Goal: Transaction & Acquisition: Obtain resource

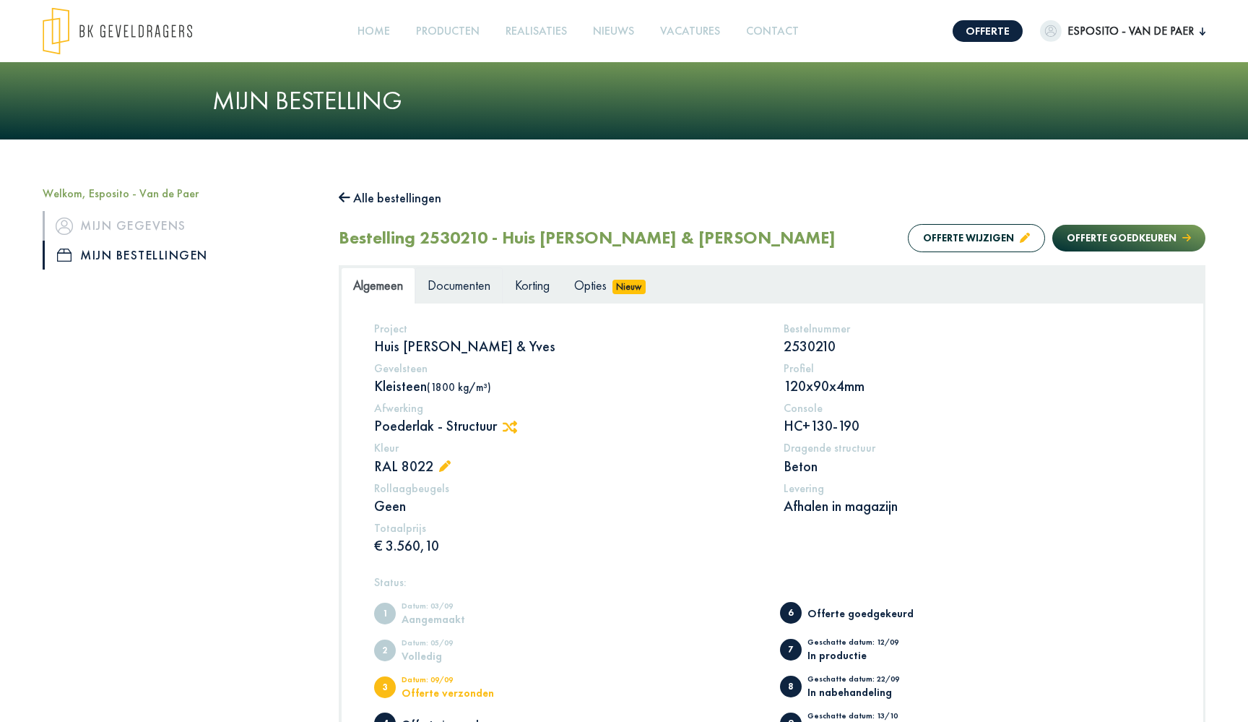
click at [481, 290] on span "Documenten" at bounding box center [459, 285] width 63 height 17
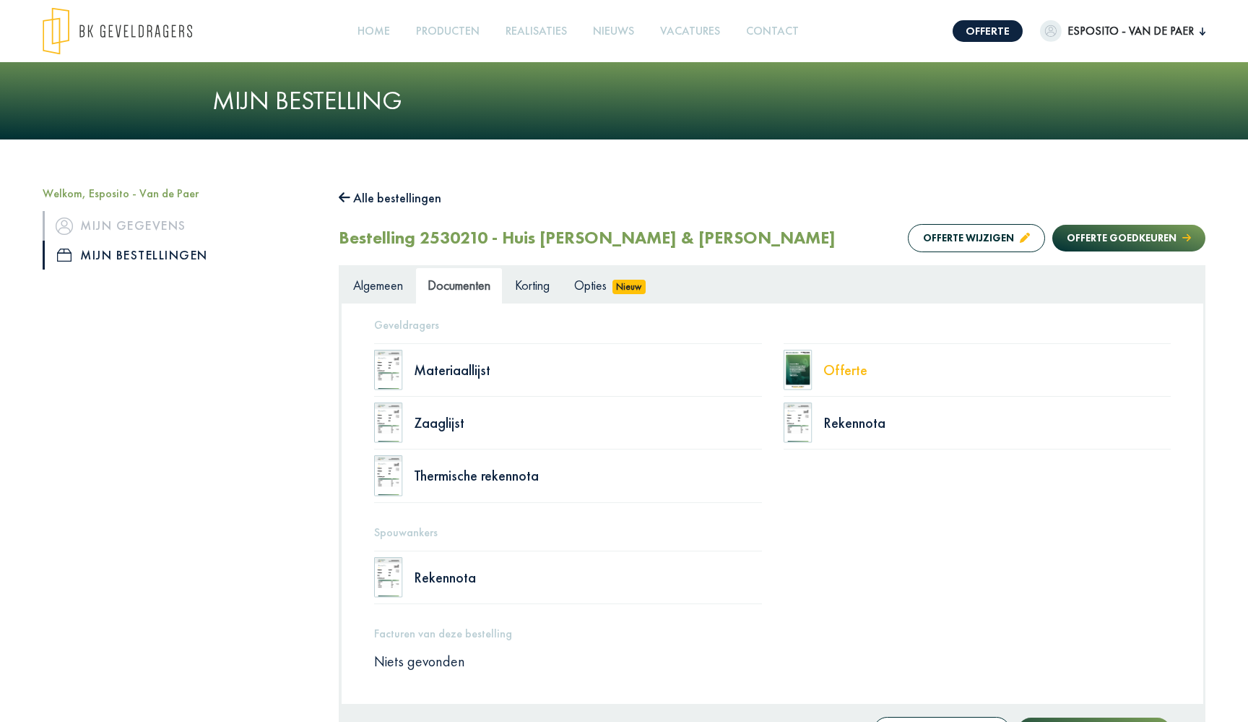
click at [838, 373] on div "Offerte" at bounding box center [998, 370] width 348 height 14
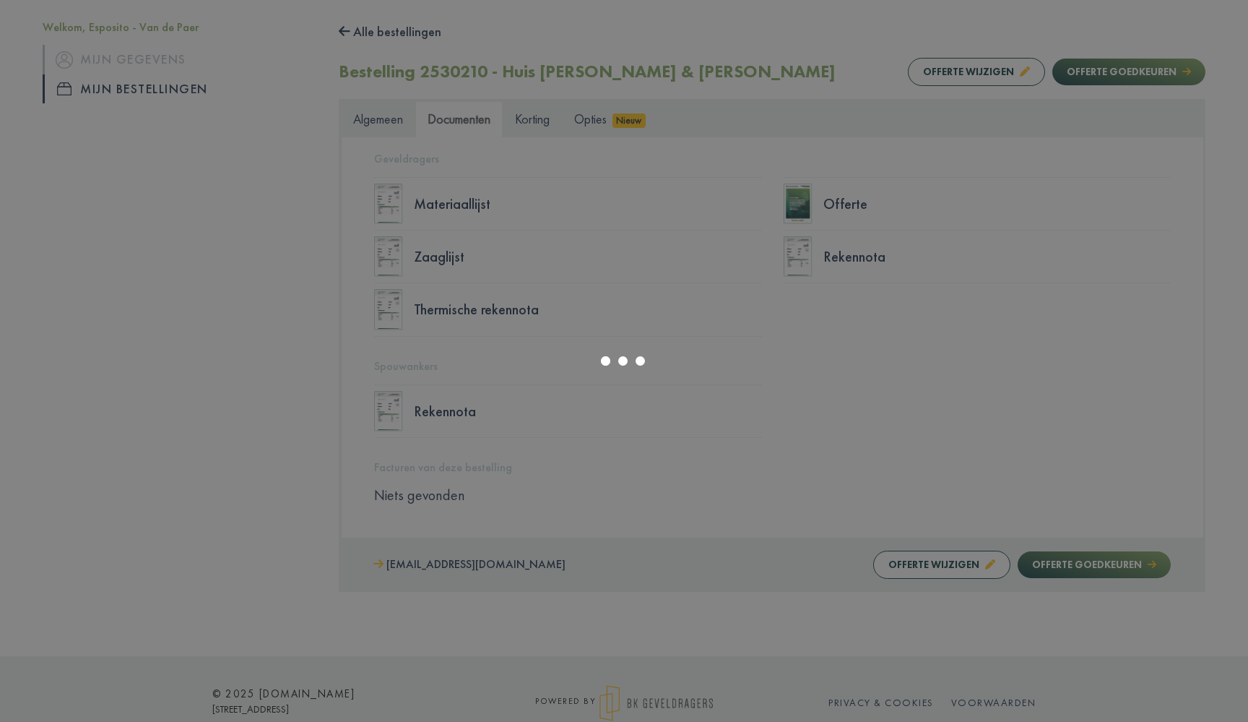
scroll to position [147, 0]
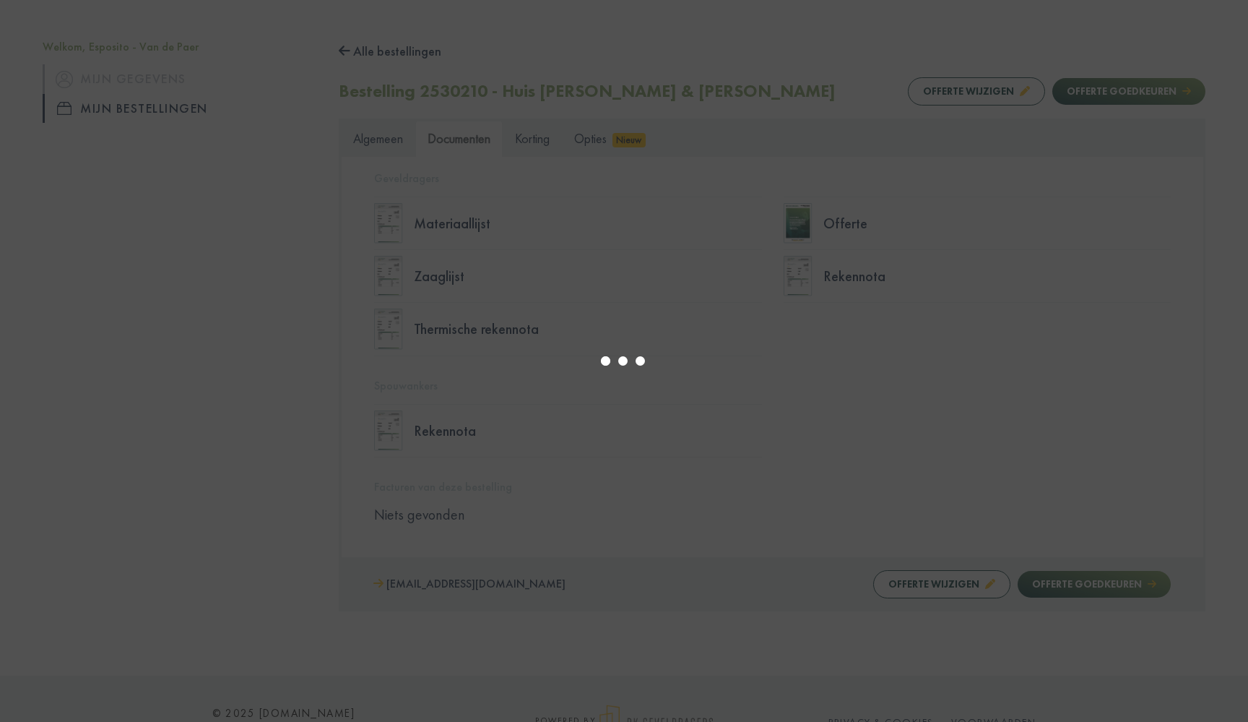
select select "******"
type input "*"
select select "****"
click at [389, 142] on body "Offerte Esposito - Van de Paer Welkom, Esposito - Van de Paer Mijn gegevens Mij…" at bounding box center [624, 311] width 1248 height 916
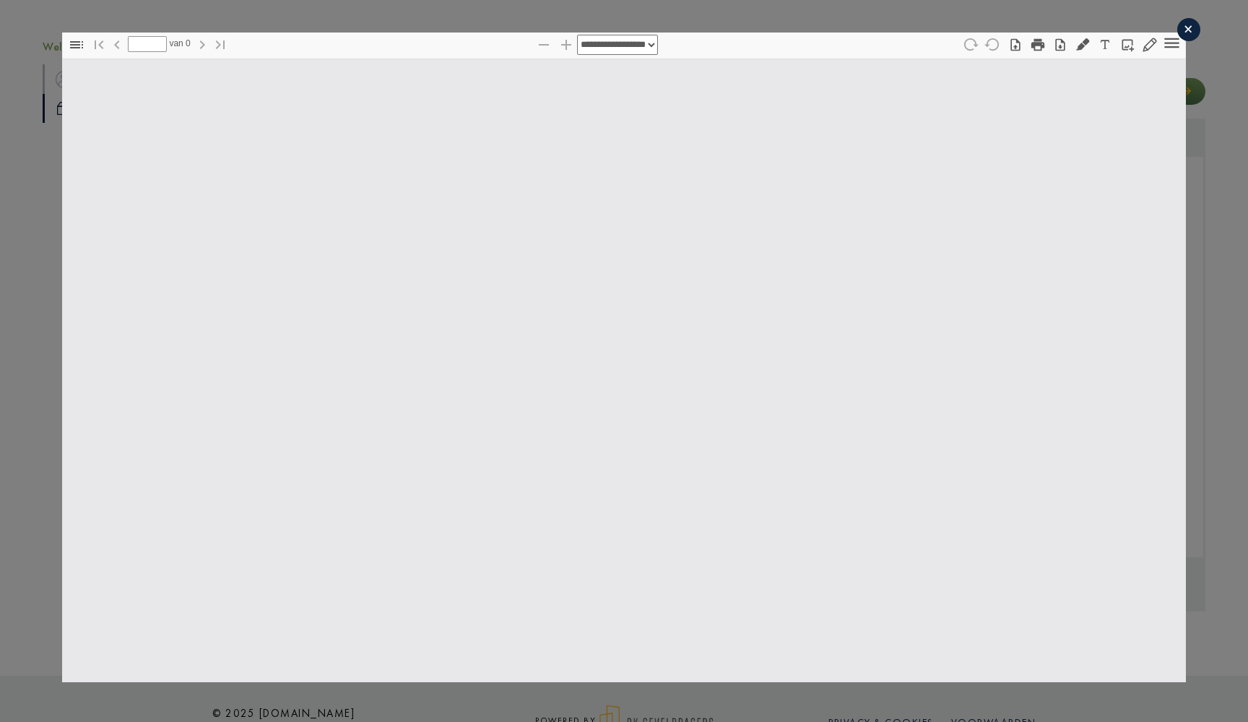
type input "*"
select select "****"
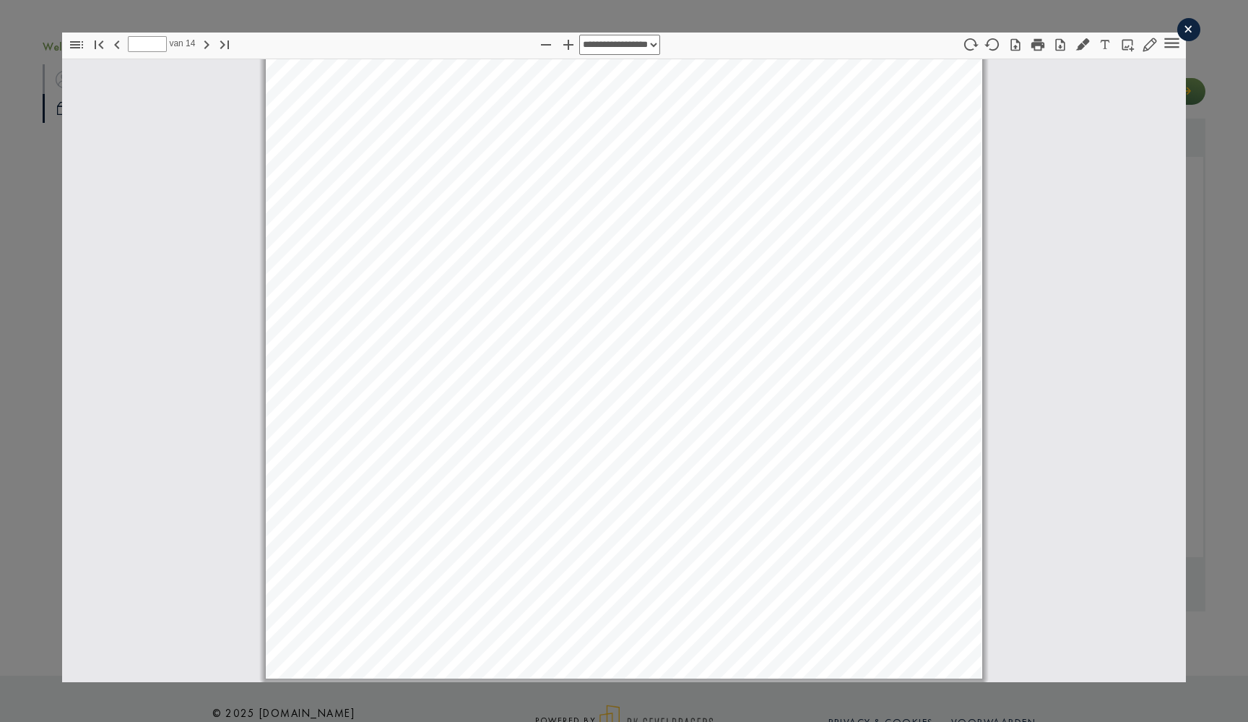
scroll to position [12666, 0]
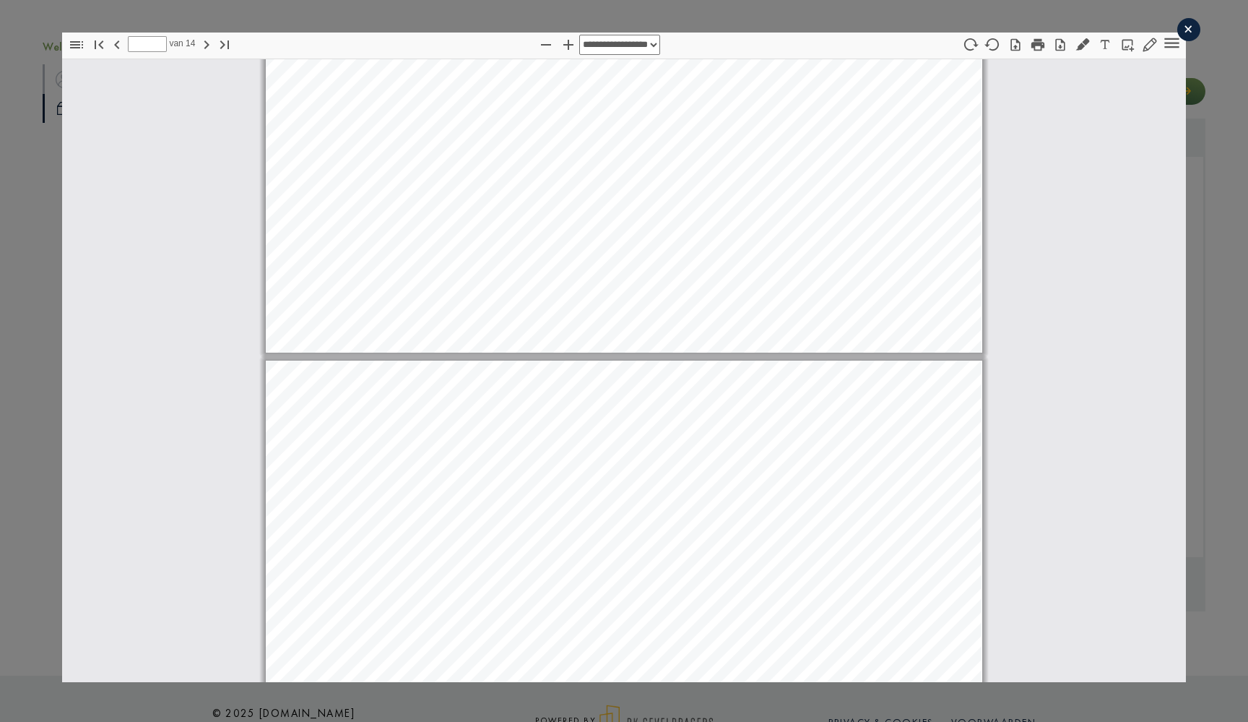
type input "**"
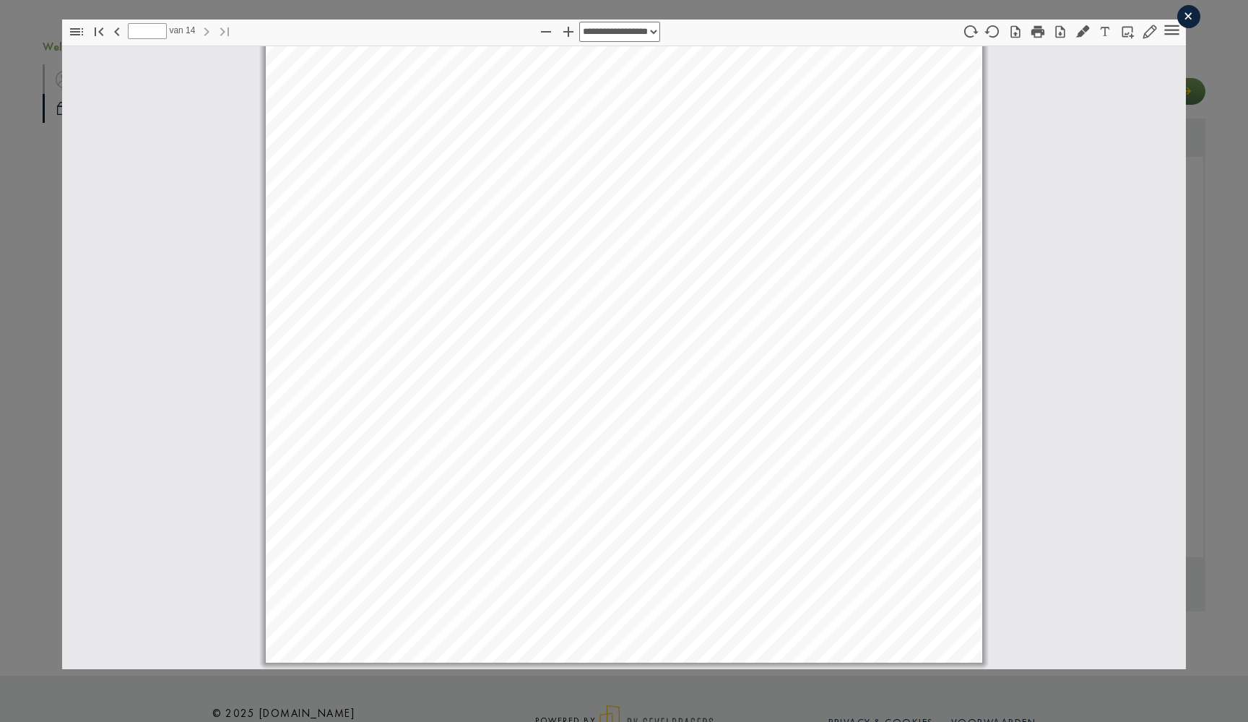
scroll to position [13, 0]
click at [1186, 17] on div "×" at bounding box center [1188, 16] width 23 height 23
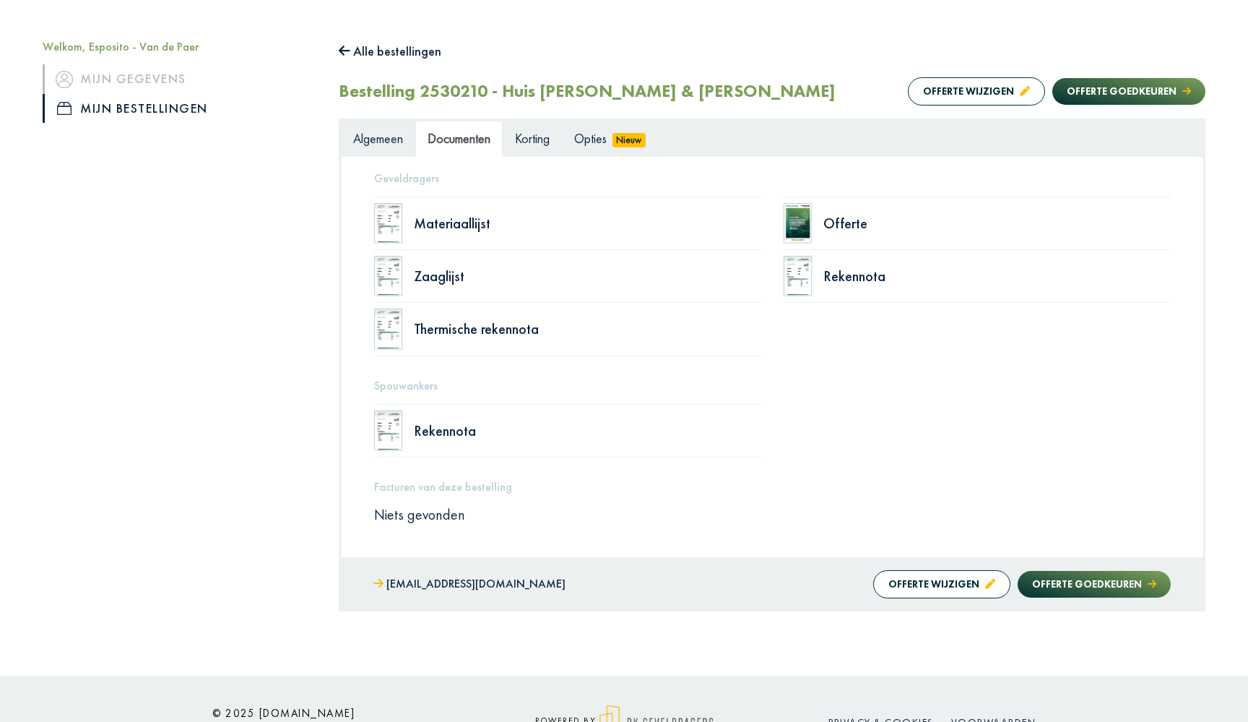
click at [379, 145] on span "Algemeen" at bounding box center [378, 138] width 50 height 17
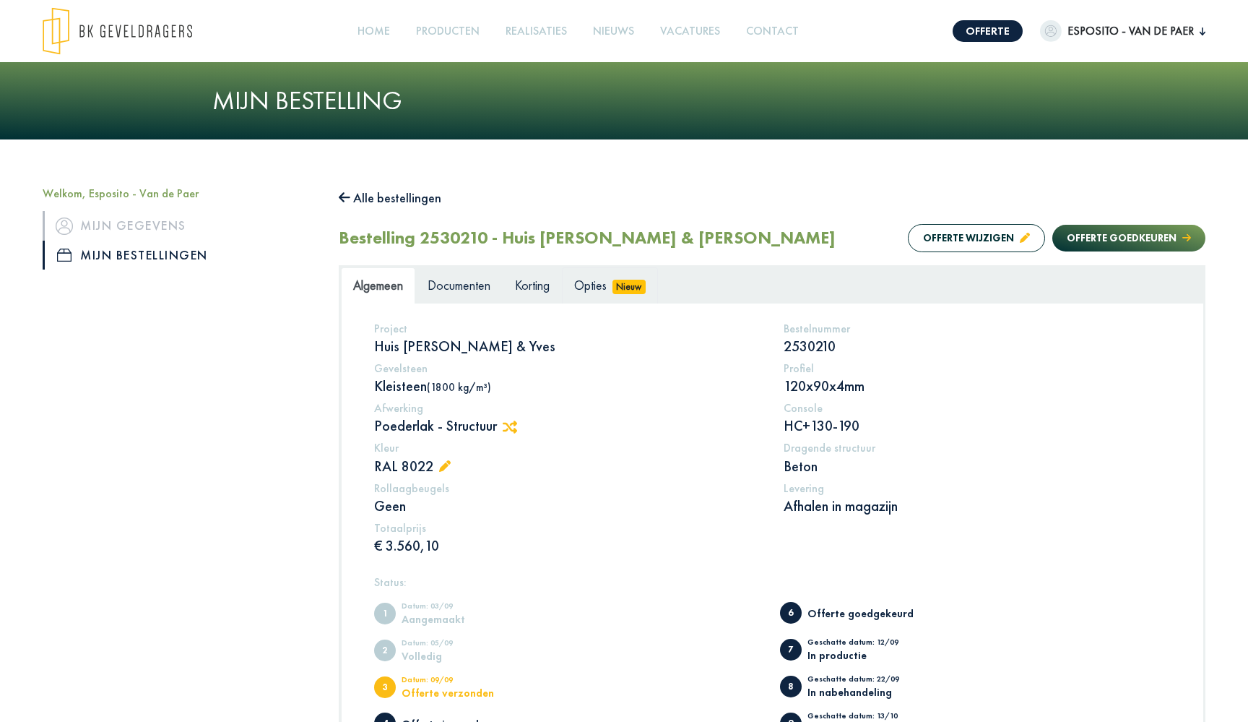
scroll to position [0, 0]
click at [581, 290] on span "Opties" at bounding box center [590, 285] width 33 height 17
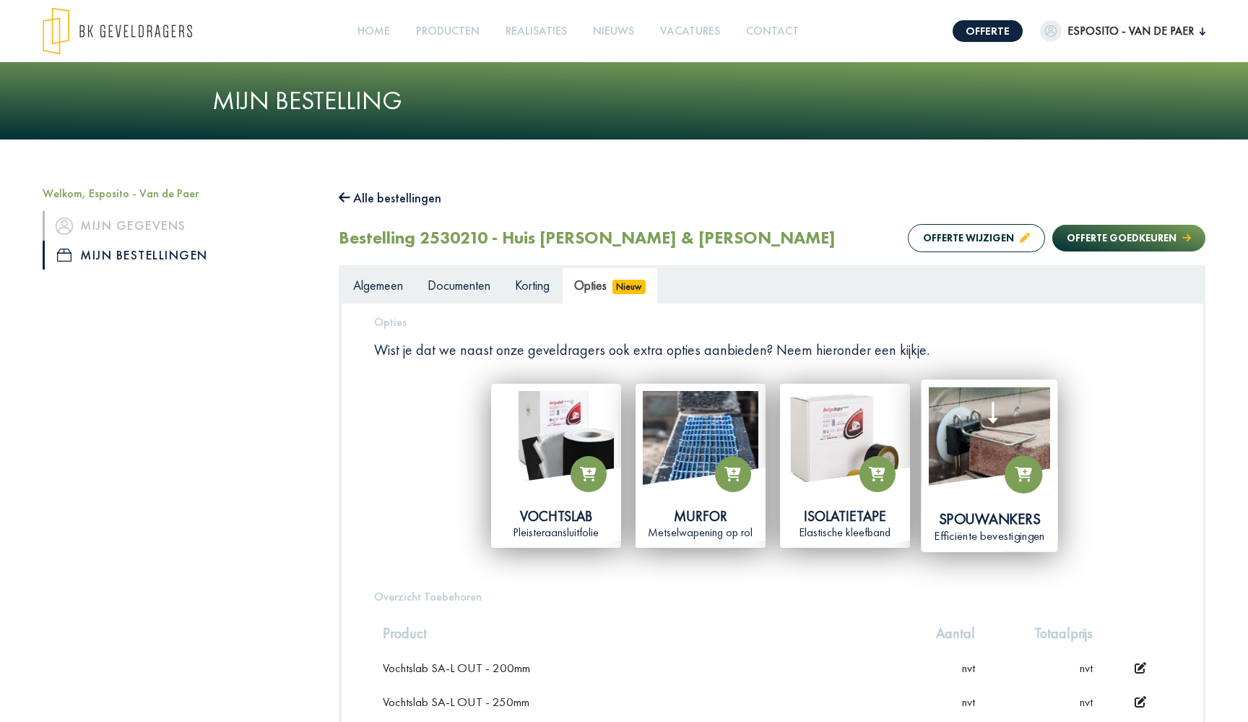
click at [987, 513] on div "Spouwankers" at bounding box center [989, 519] width 121 height 20
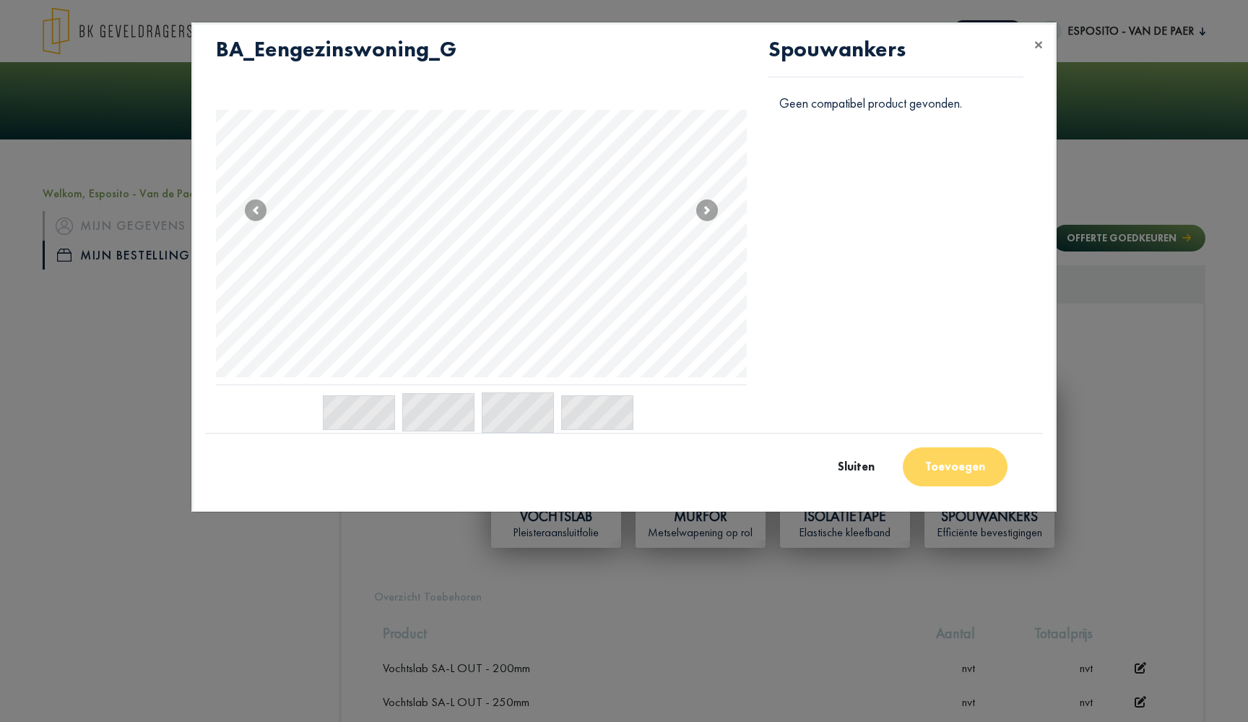
click at [812, 589] on modal-container "× BA_Eengezinswoning_G _BA_Eengezinswoning_G __BA_Eengezinswoning_G ___BA_Eenge…" at bounding box center [624, 361] width 1248 height 722
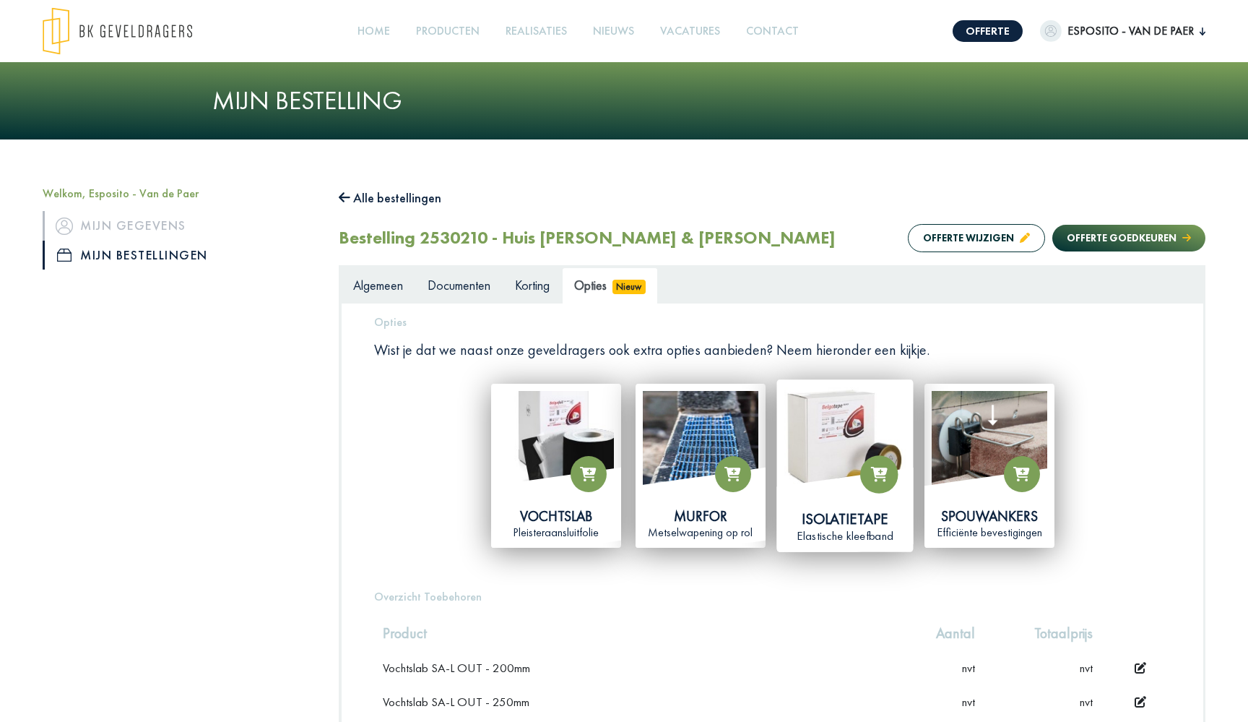
click at [849, 509] on div "Isolatietape Elastische kleefband" at bounding box center [845, 526] width 121 height 35
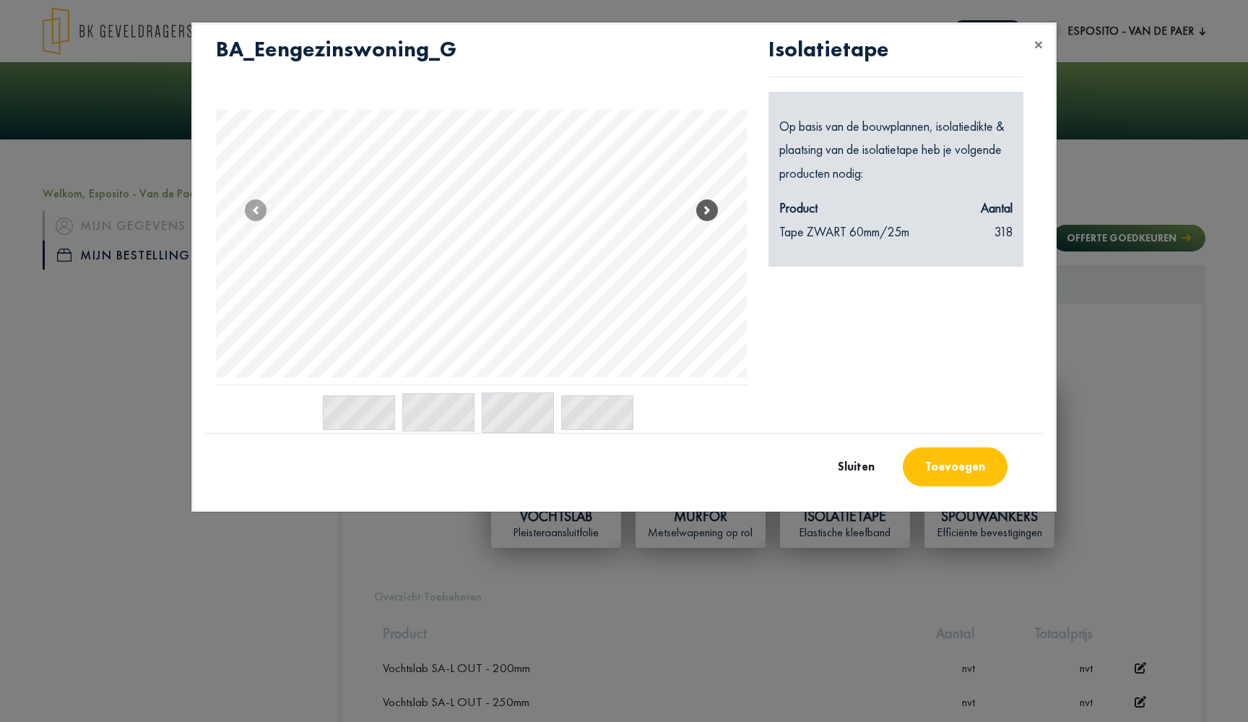
click at [709, 221] on span at bounding box center [707, 210] width 22 height 22
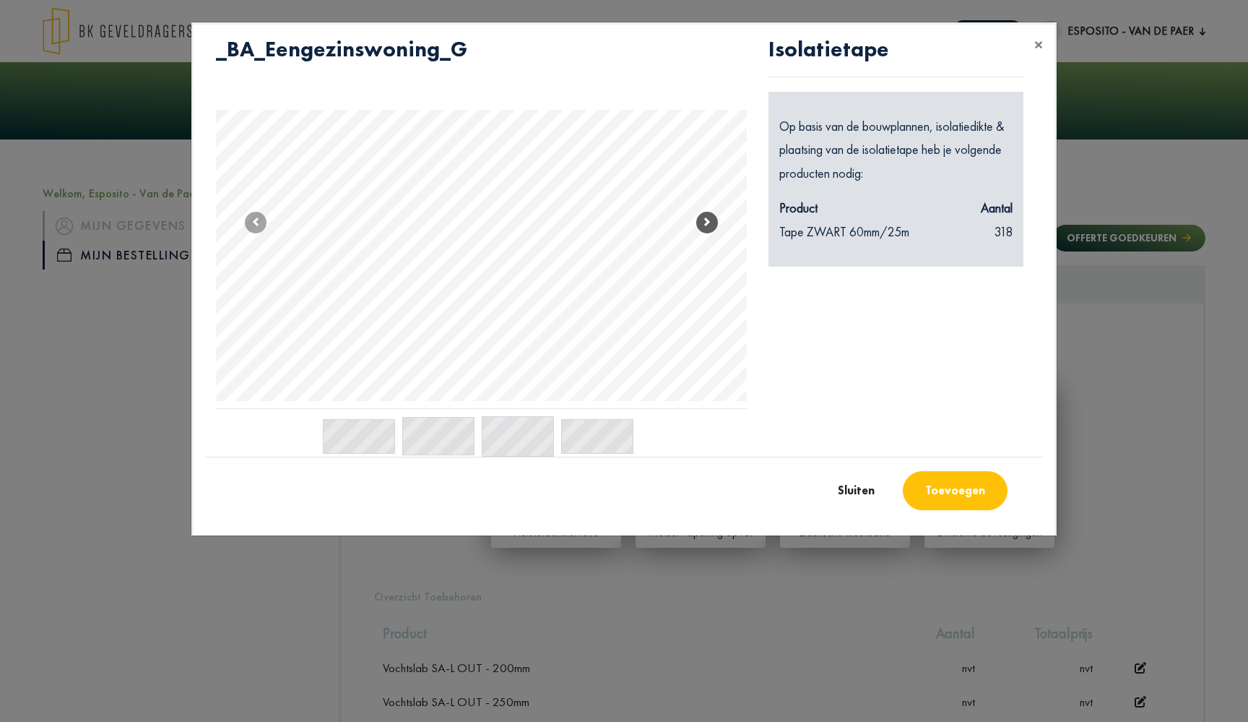
click at [710, 232] on span at bounding box center [707, 223] width 22 height 22
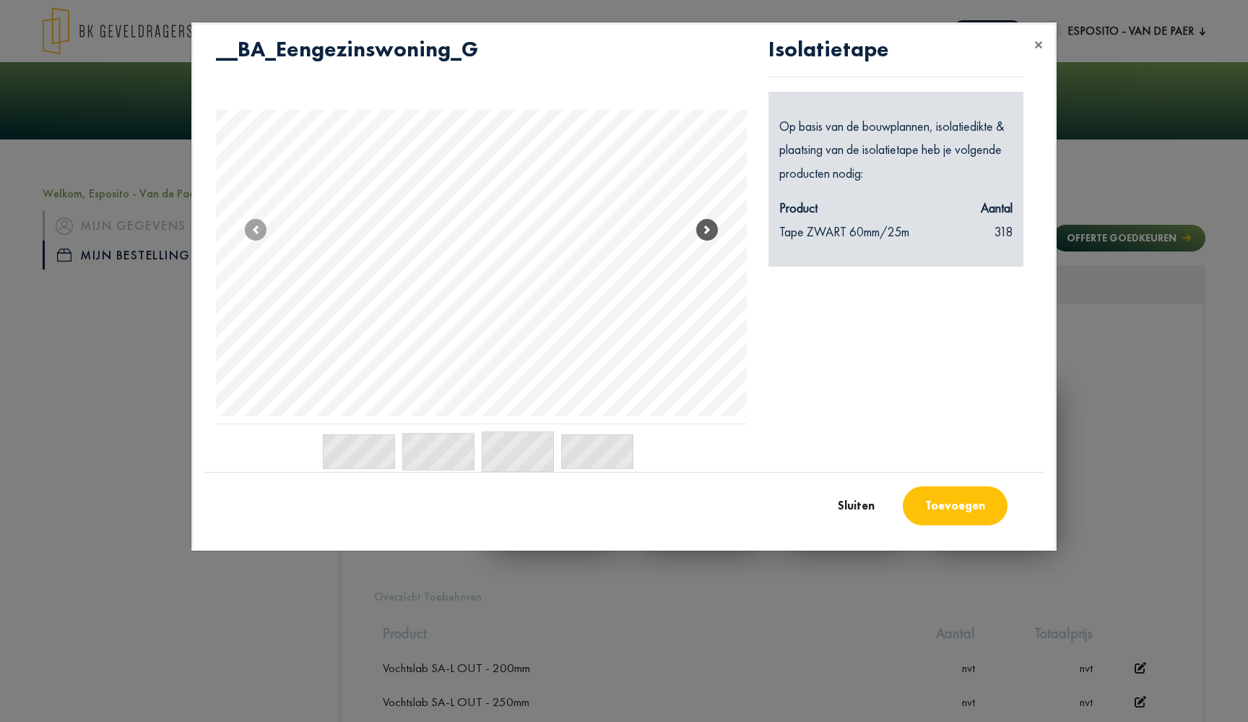
click at [710, 232] on link "Next" at bounding box center [706, 229] width 79 height 387
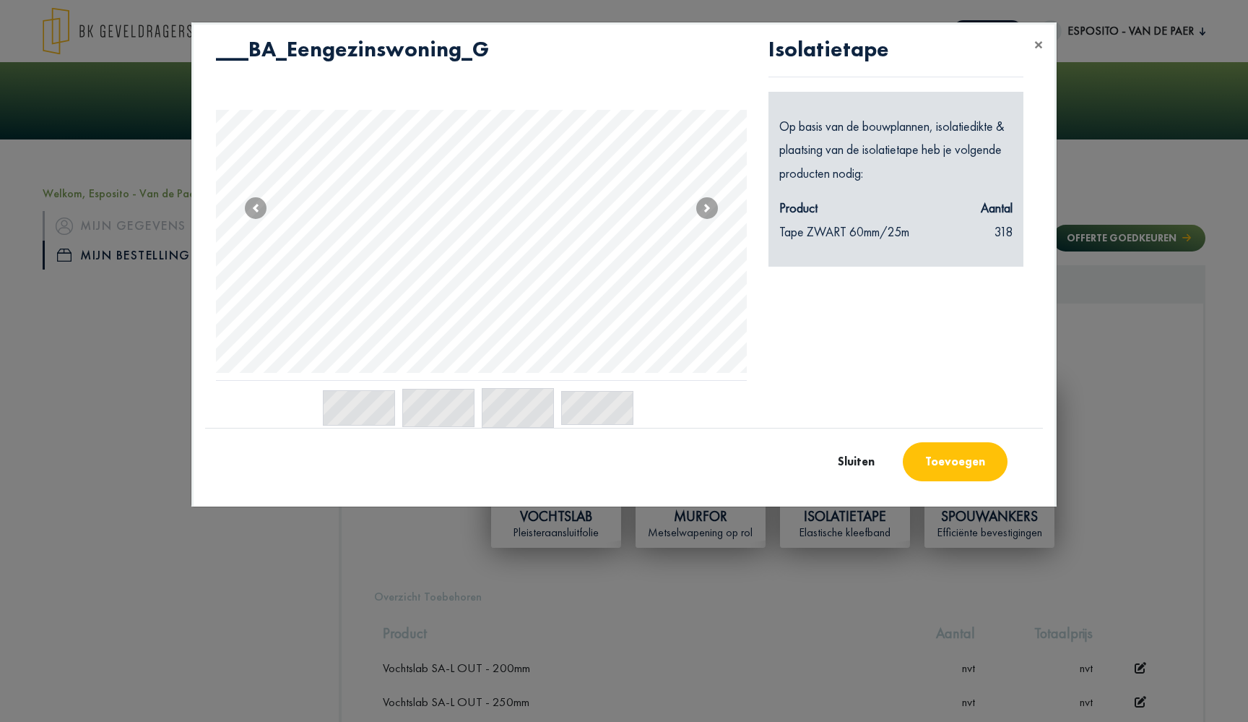
click at [752, 587] on modal-container "× BA_Eengezinswoning_G _BA_Eengezinswoning_G __BA_Eengezinswoning_G ___BA_Eenge…" at bounding box center [624, 361] width 1248 height 722
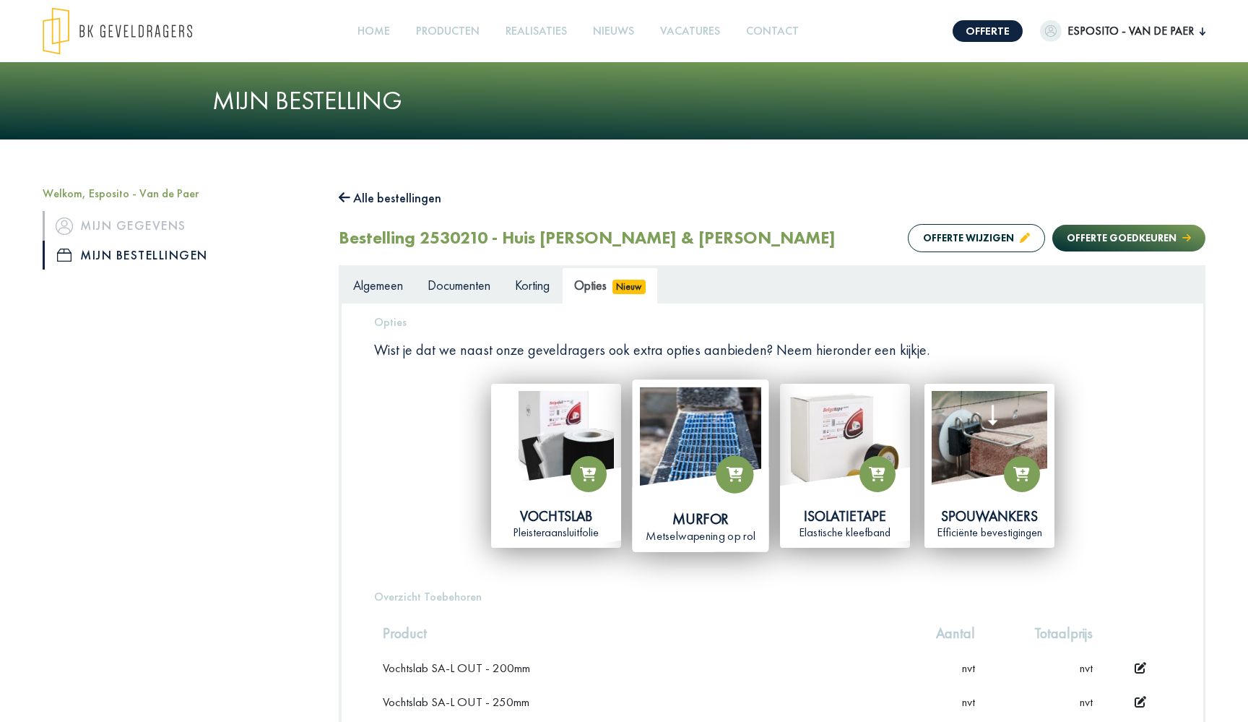
click at [704, 519] on div "Murfor" at bounding box center [700, 519] width 121 height 20
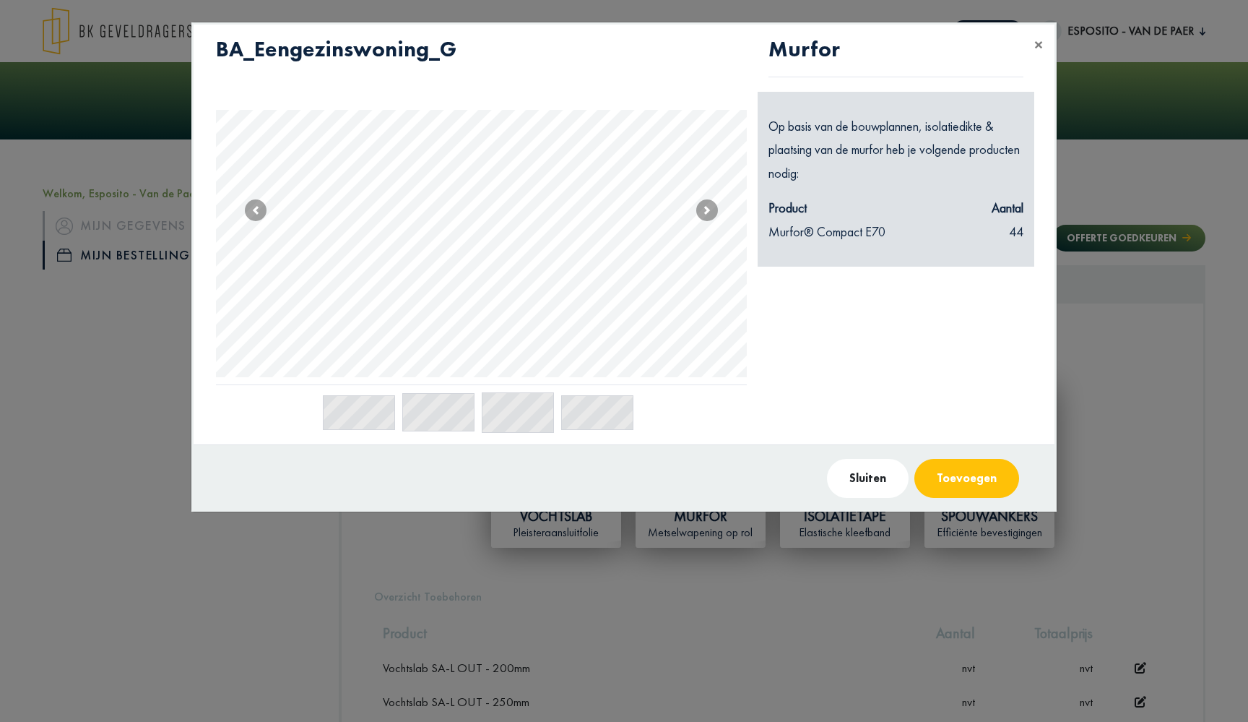
click at [505, 569] on modal-container "× BA_Eengezinswoning_G _BA_Eengezinswoning_G __BA_Eengezinswoning_G ___BA_Eenge…" at bounding box center [624, 361] width 1248 height 722
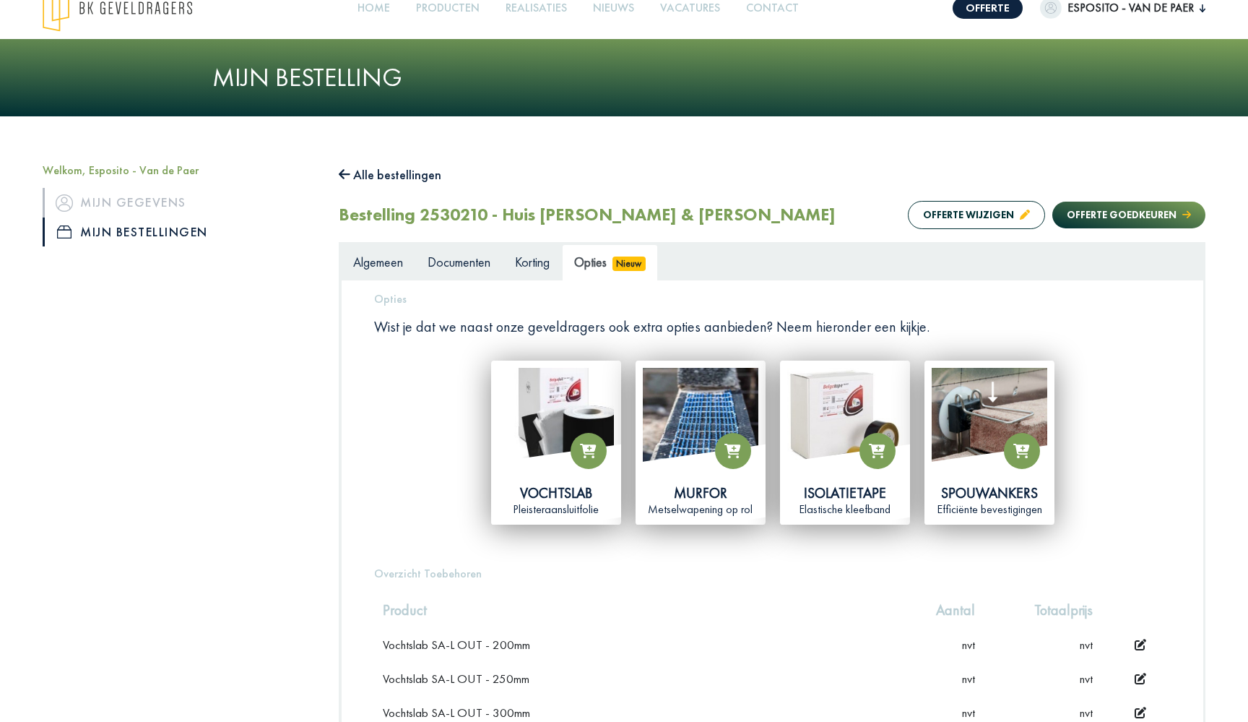
scroll to position [23, 0]
click at [563, 506] on div "Pleisteraansluitfolie" at bounding box center [556, 513] width 121 height 16
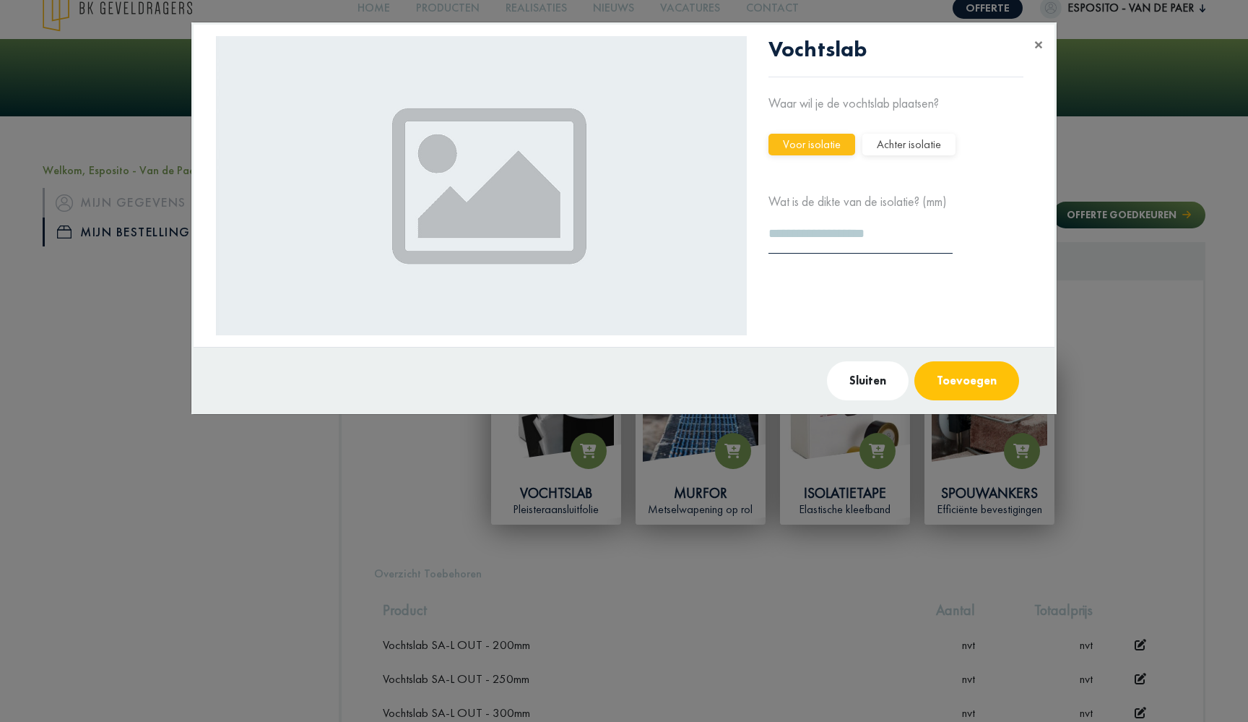
click at [908, 154] on button "Achter isolatie" at bounding box center [909, 145] width 93 height 22
click at [808, 177] on div "Waar wil je de vochtslab plaatsen? Voor isolatie Achter isolatie" at bounding box center [896, 141] width 277 height 98
click at [808, 155] on button "Voor isolatie" at bounding box center [812, 145] width 87 height 22
click at [795, 246] on input "***" at bounding box center [861, 234] width 184 height 40
type input "***"
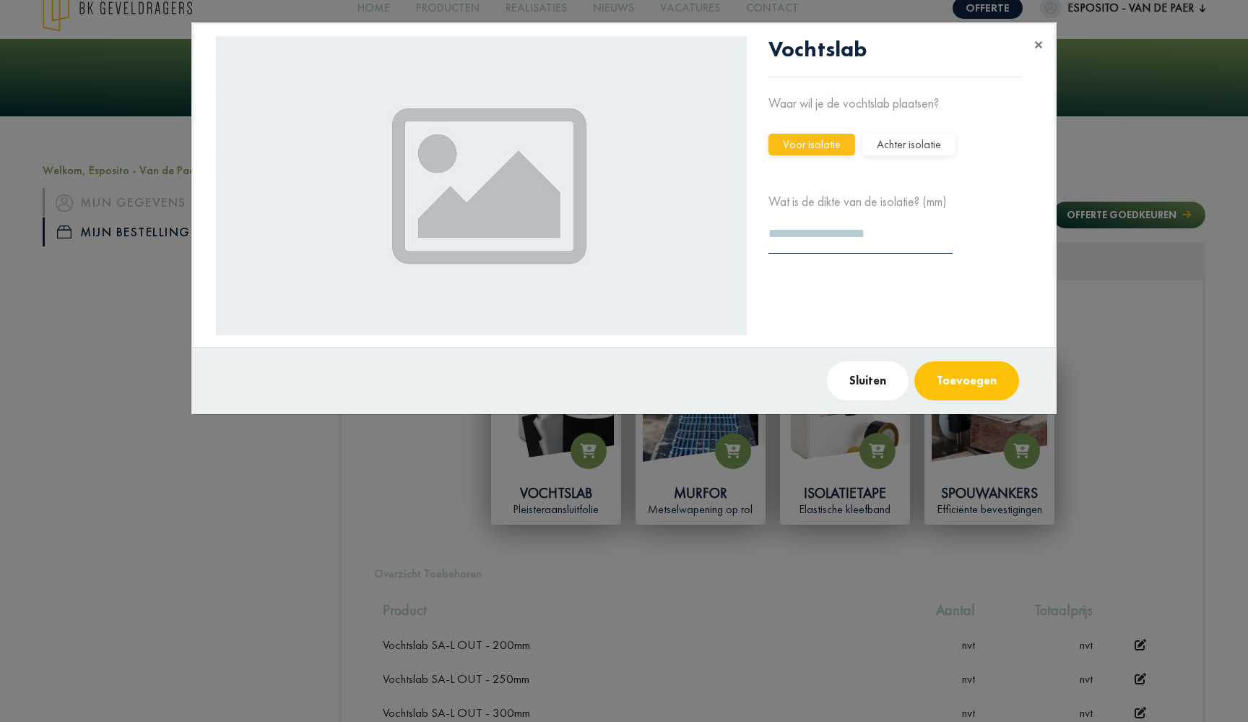
click at [904, 311] on div "Vochtslab Waar wil je de vochtslab plaatsen? Voor isolatie Achter isolatie Wat …" at bounding box center [896, 185] width 277 height 299
click at [963, 394] on button "Toevoegen" at bounding box center [967, 380] width 105 height 39
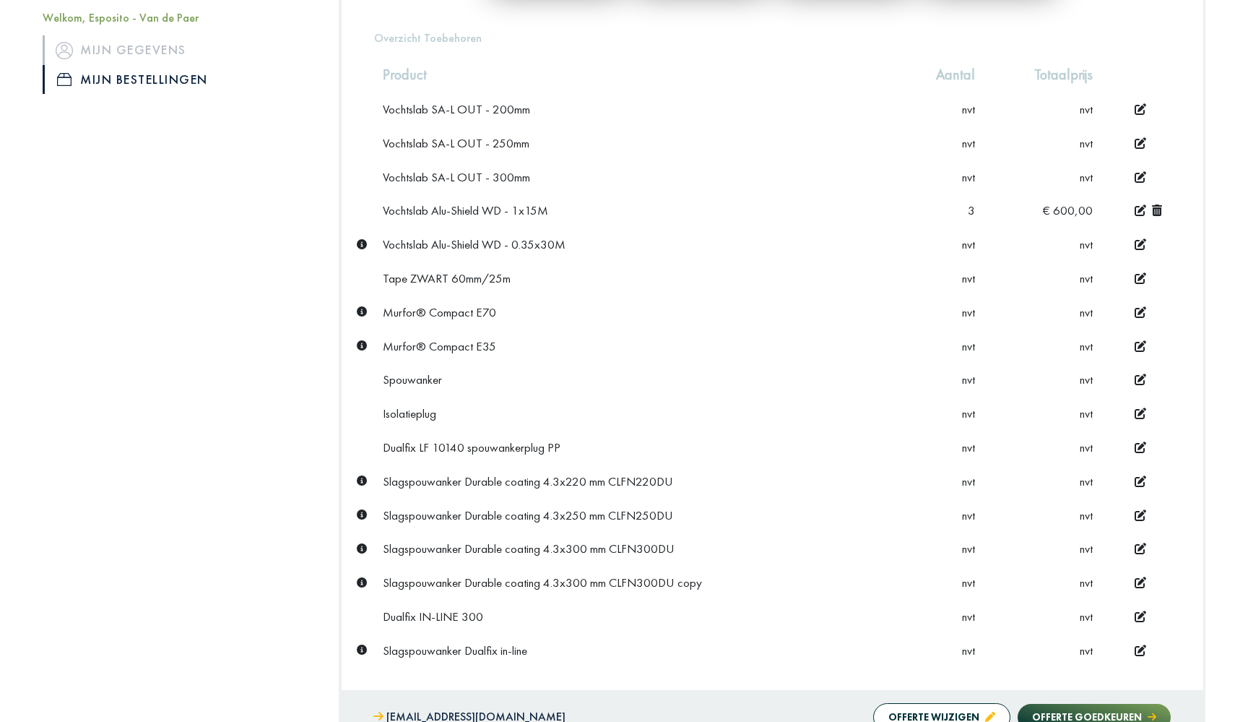
scroll to position [519, 0]
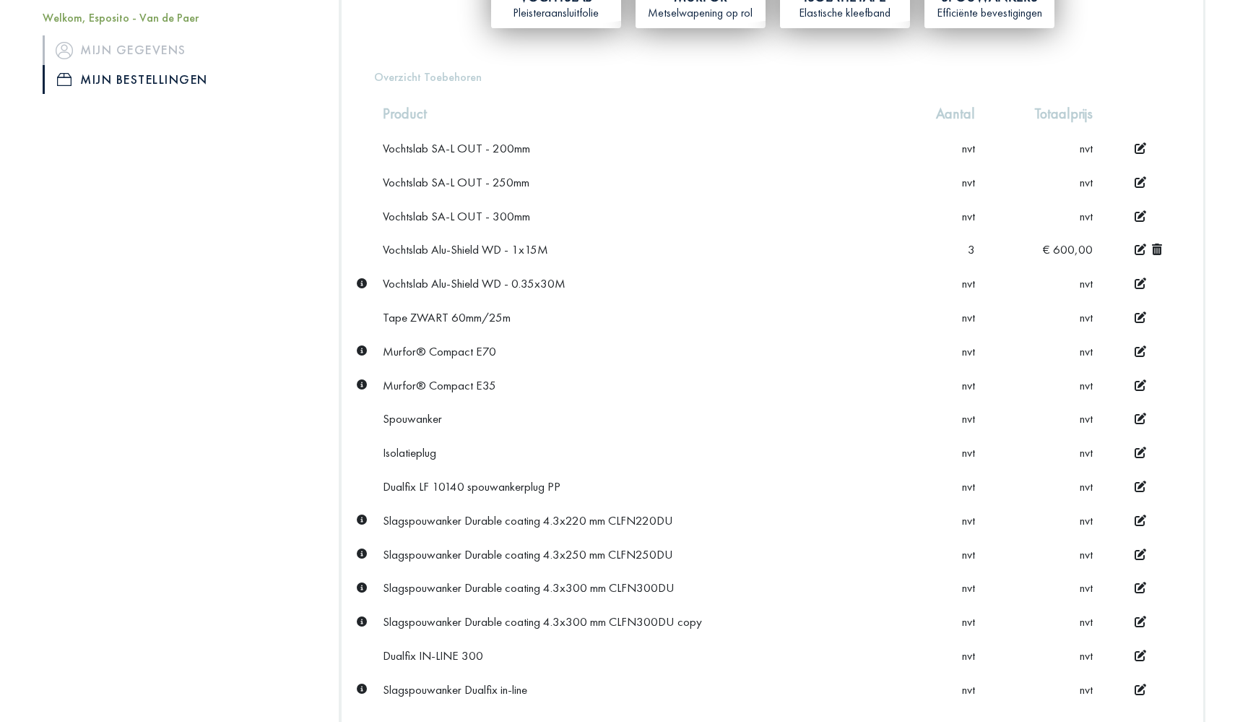
click at [1159, 247] on icon at bounding box center [1157, 249] width 10 height 12
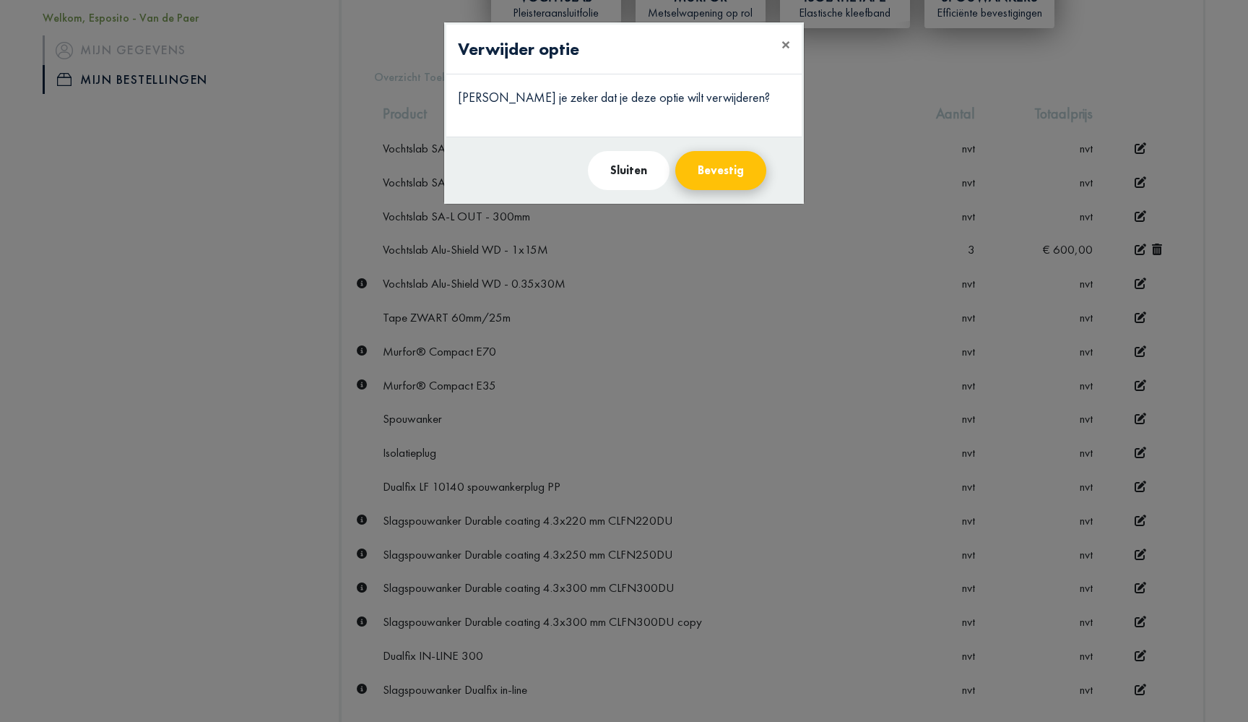
click at [718, 182] on button "Bevestig" at bounding box center [720, 170] width 91 height 39
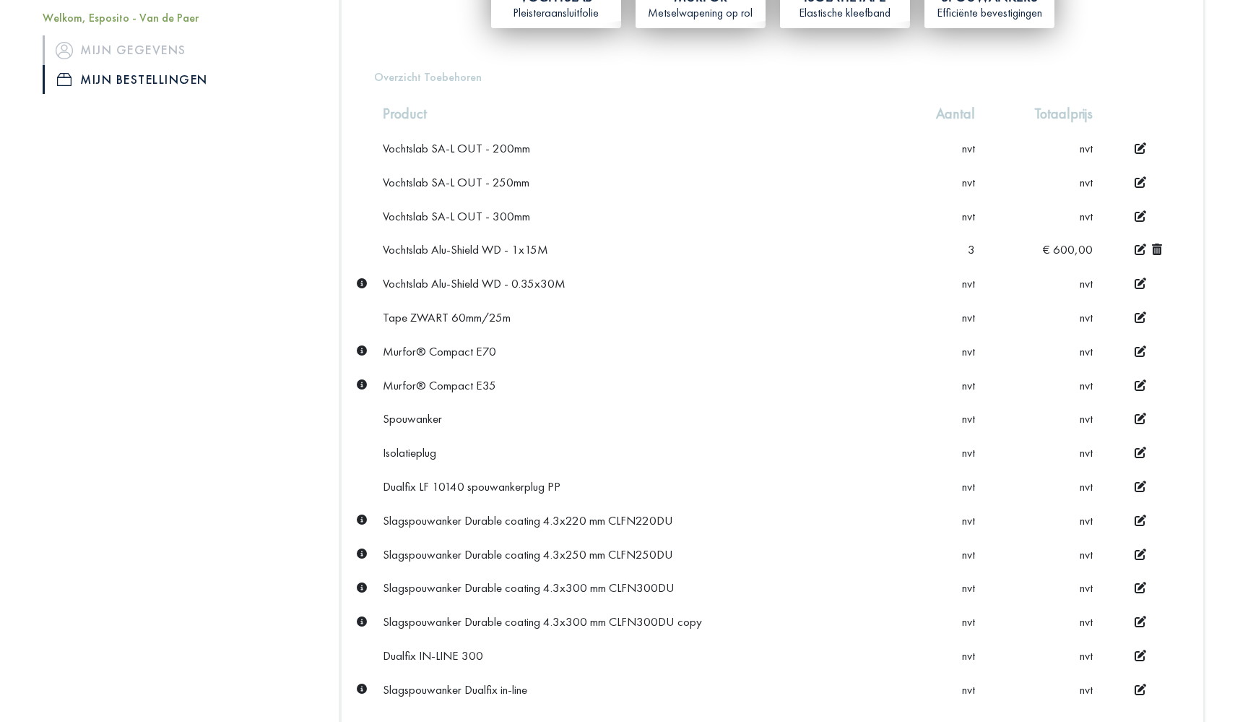
click at [1158, 247] on icon at bounding box center [1157, 249] width 10 height 12
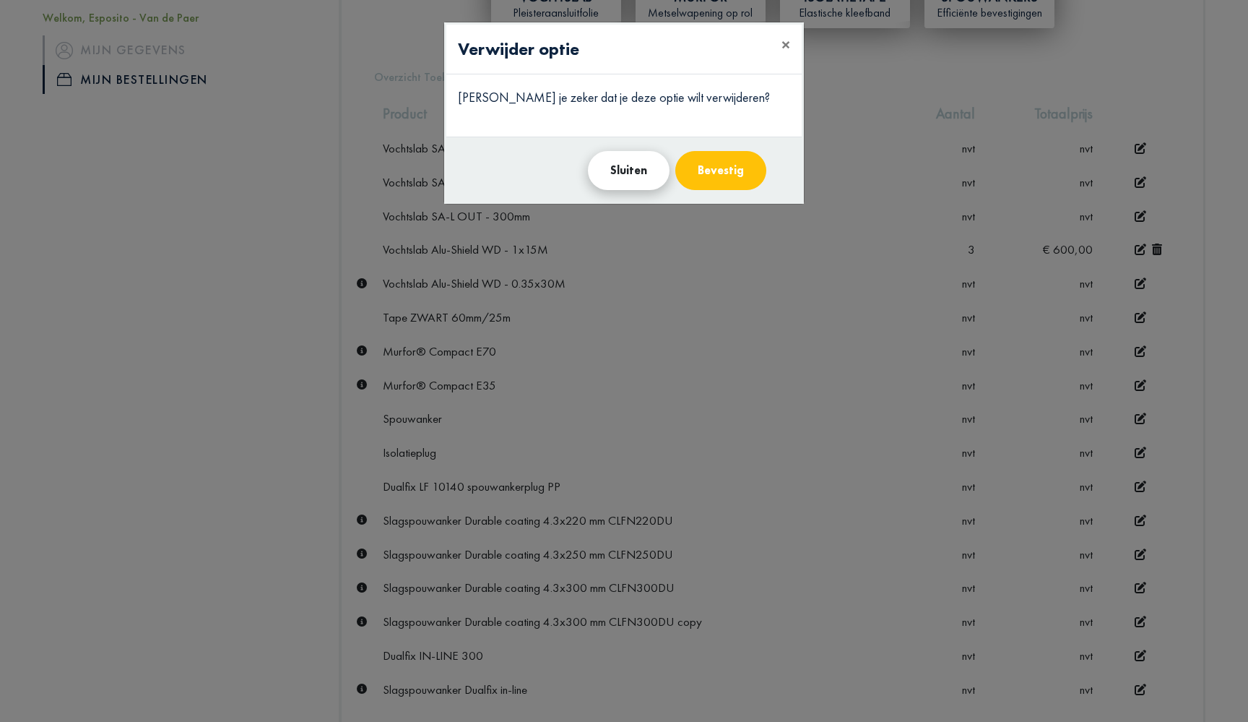
click at [649, 173] on button "Sluiten" at bounding box center [629, 170] width 82 height 39
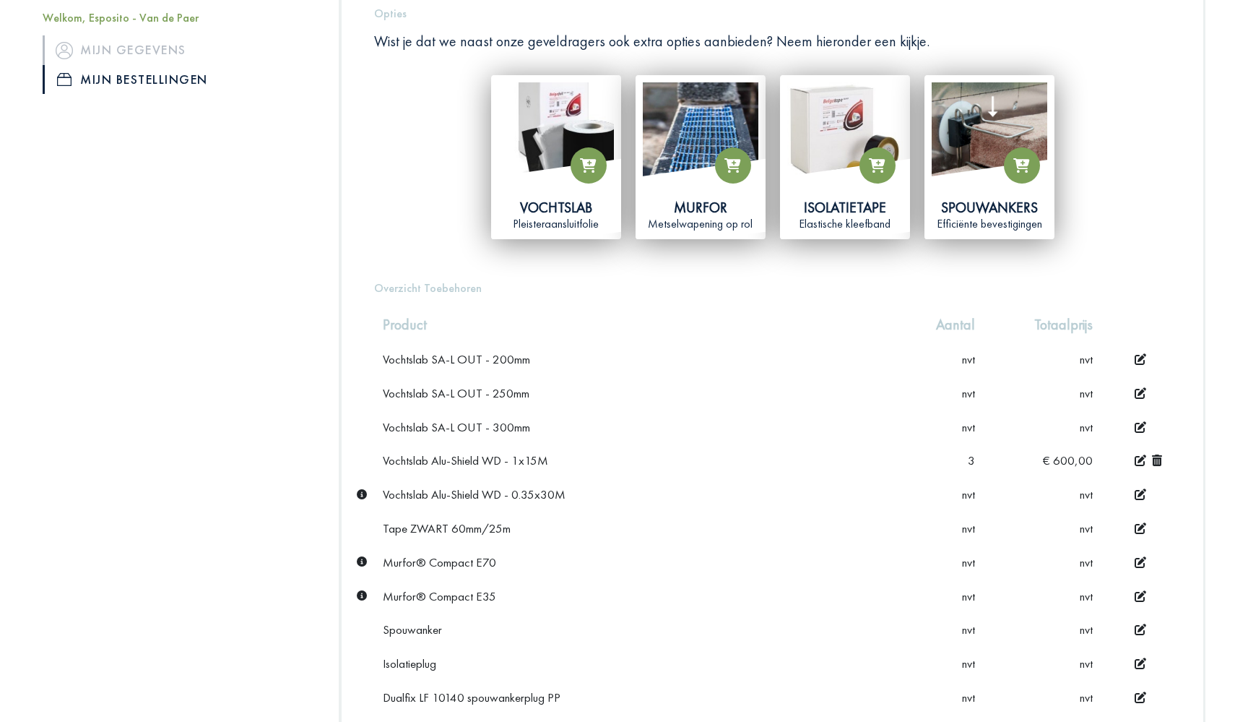
scroll to position [227, 0]
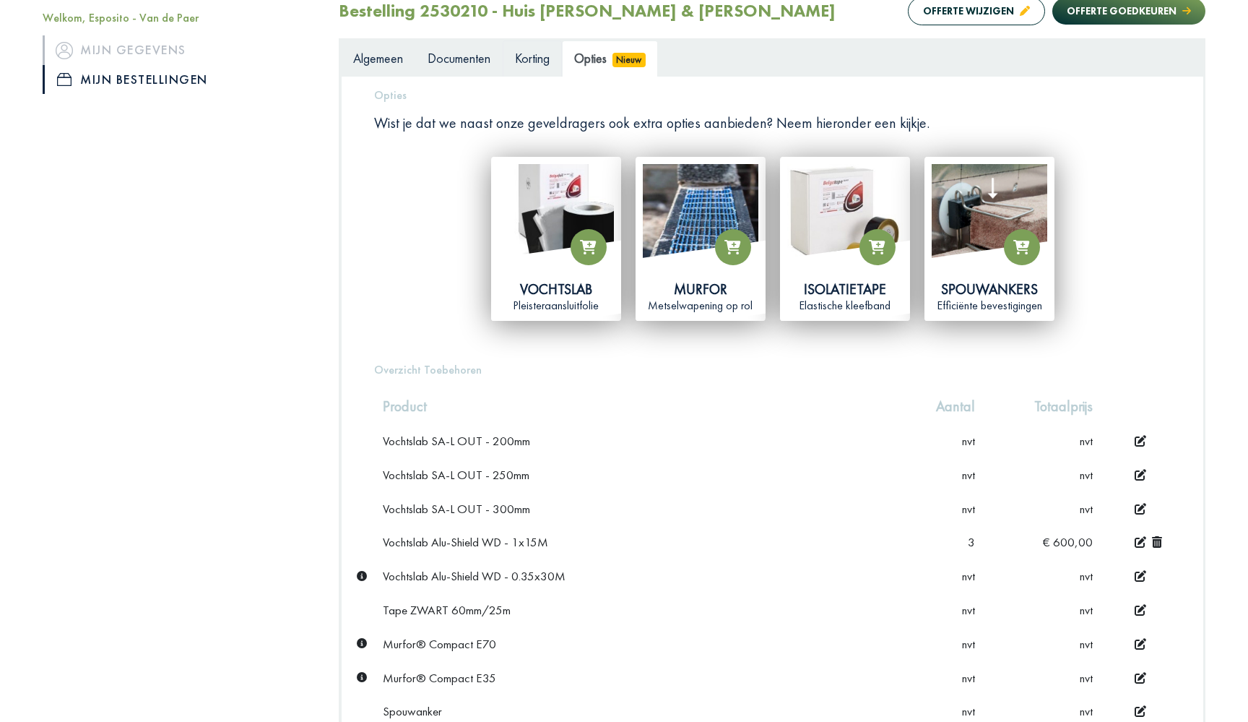
click at [530, 56] on span "Korting" at bounding box center [532, 58] width 35 height 17
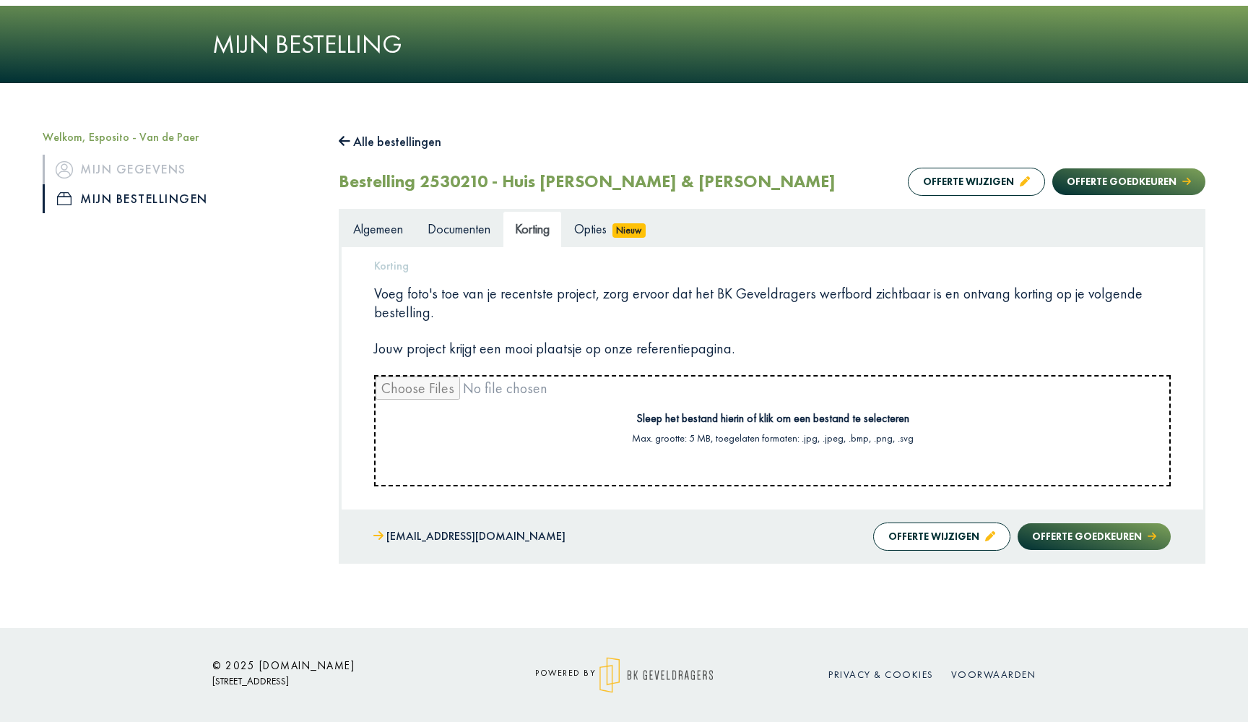
scroll to position [54, 0]
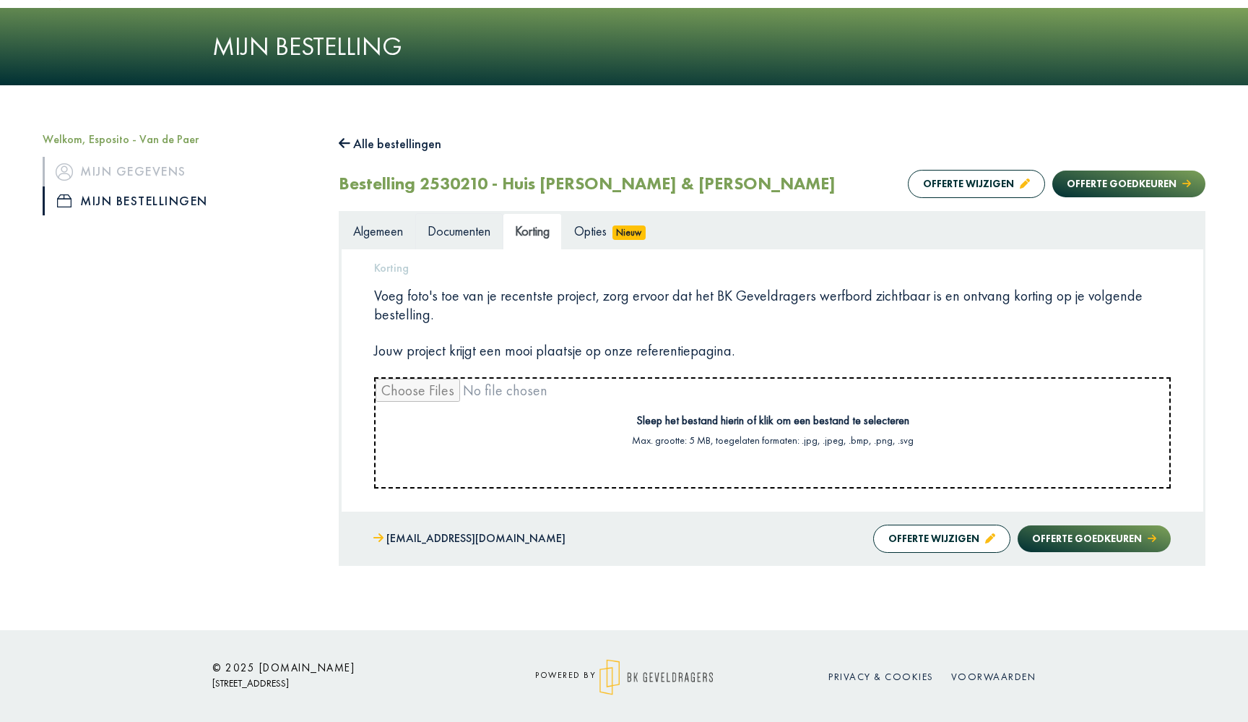
click at [472, 228] on span "Documenten" at bounding box center [459, 230] width 63 height 17
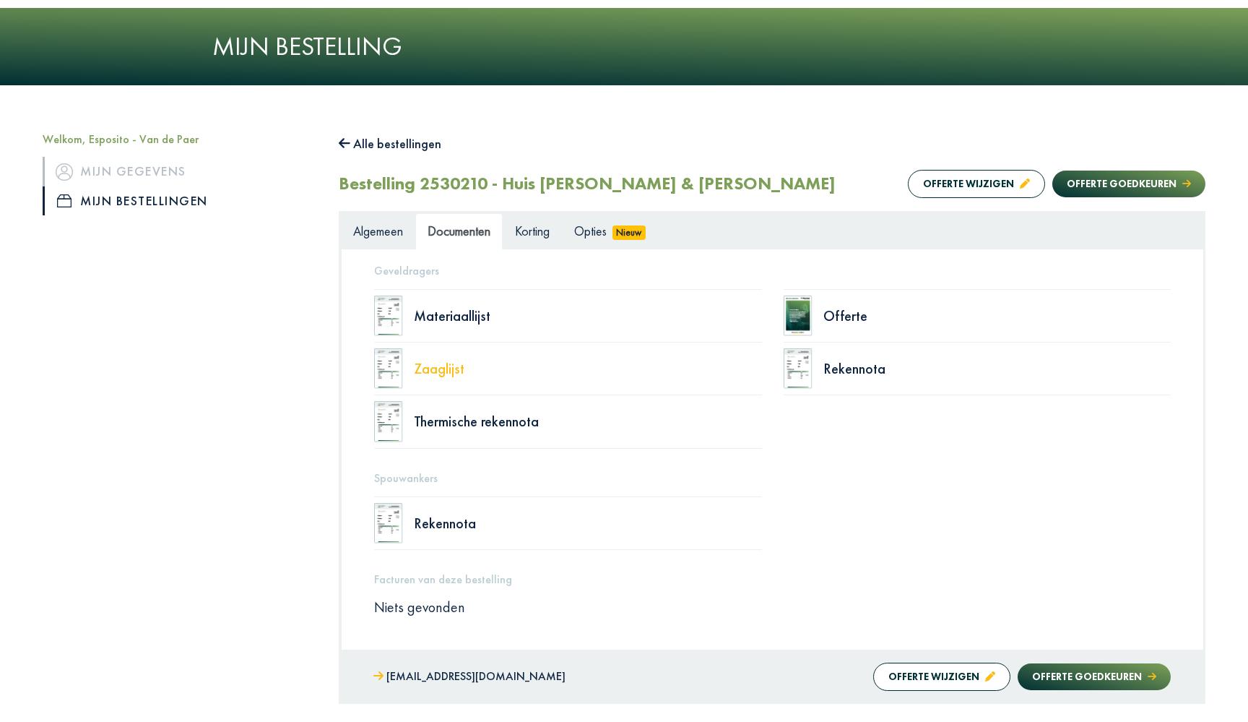
click at [444, 376] on div "Zaaglijst" at bounding box center [588, 368] width 348 height 14
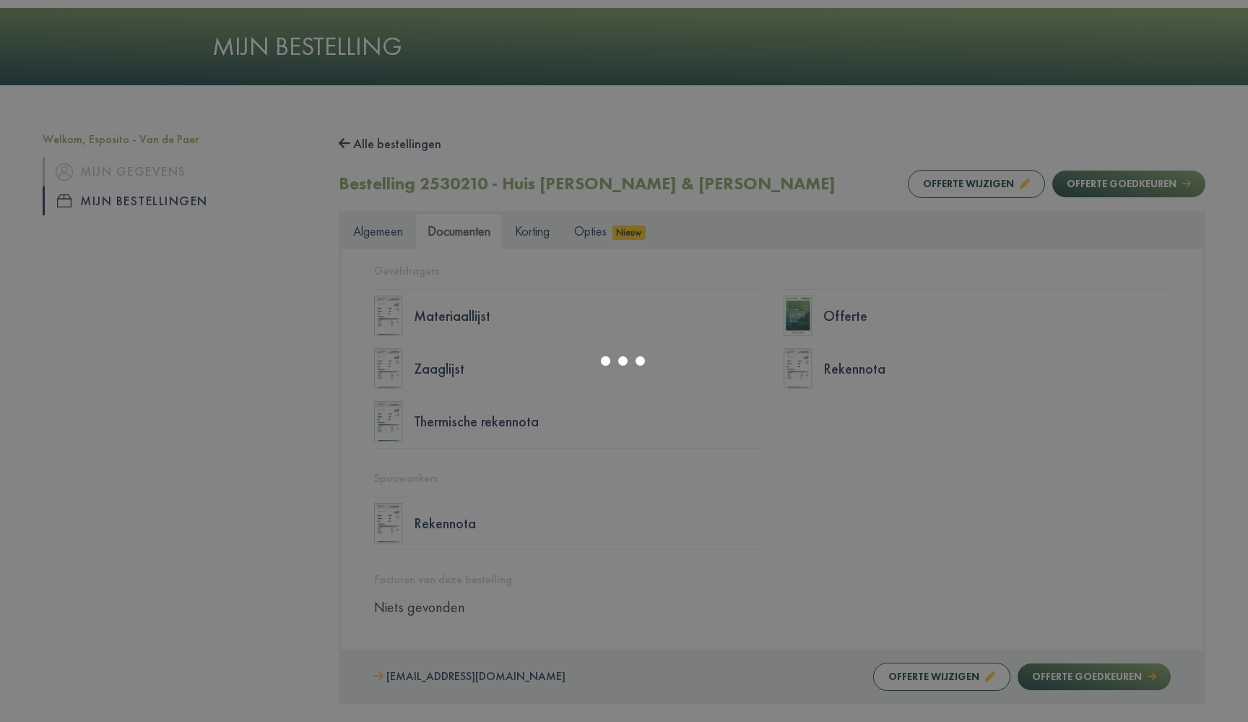
select select "******"
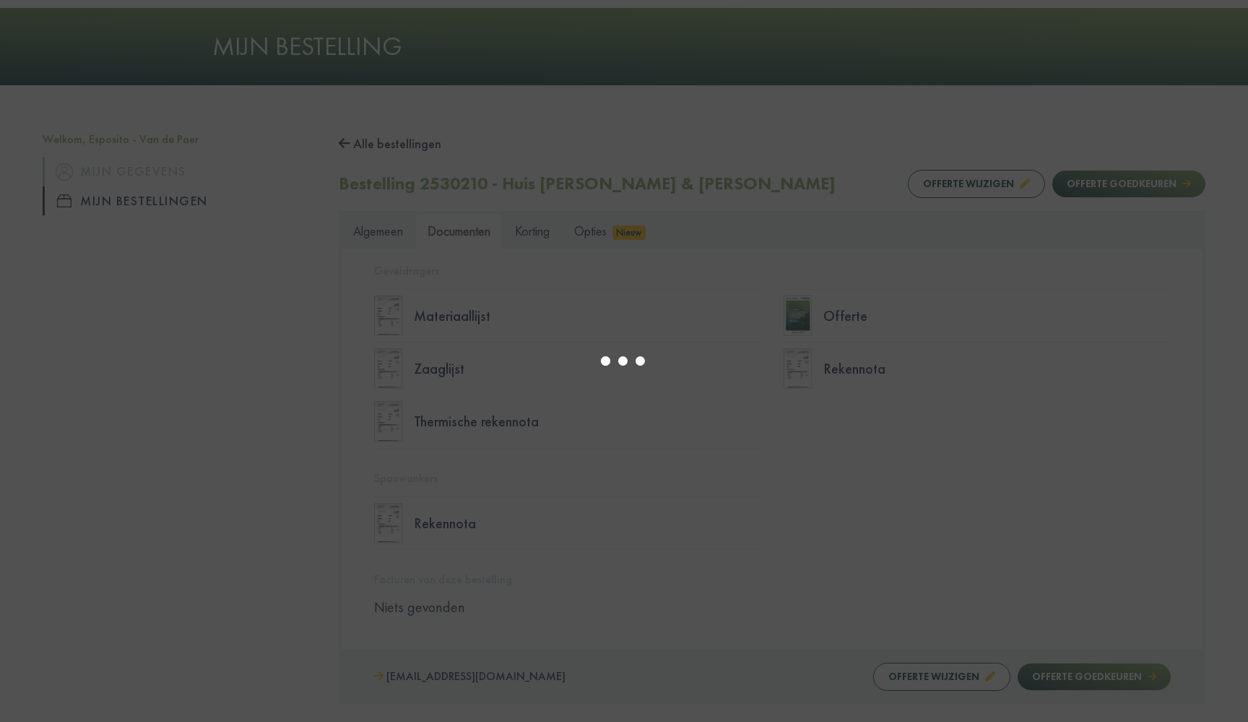
type input "*"
select select "****"
type input "*"
select select "****"
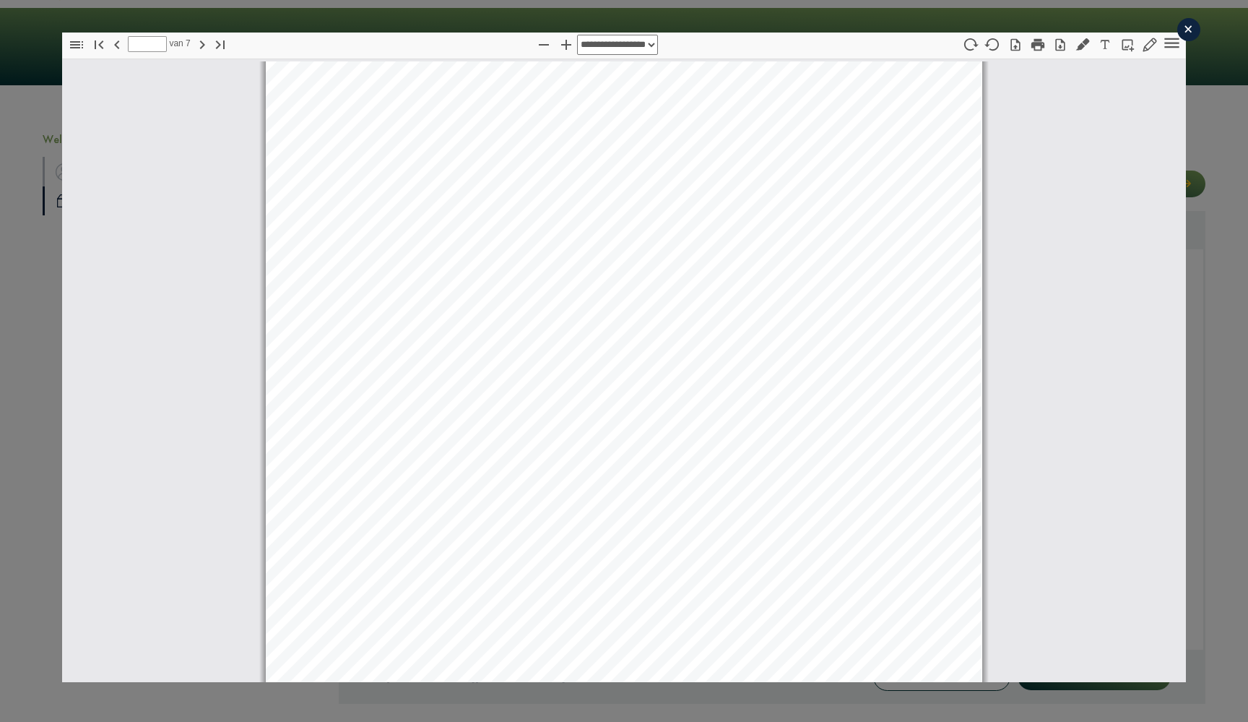
scroll to position [1385, 0]
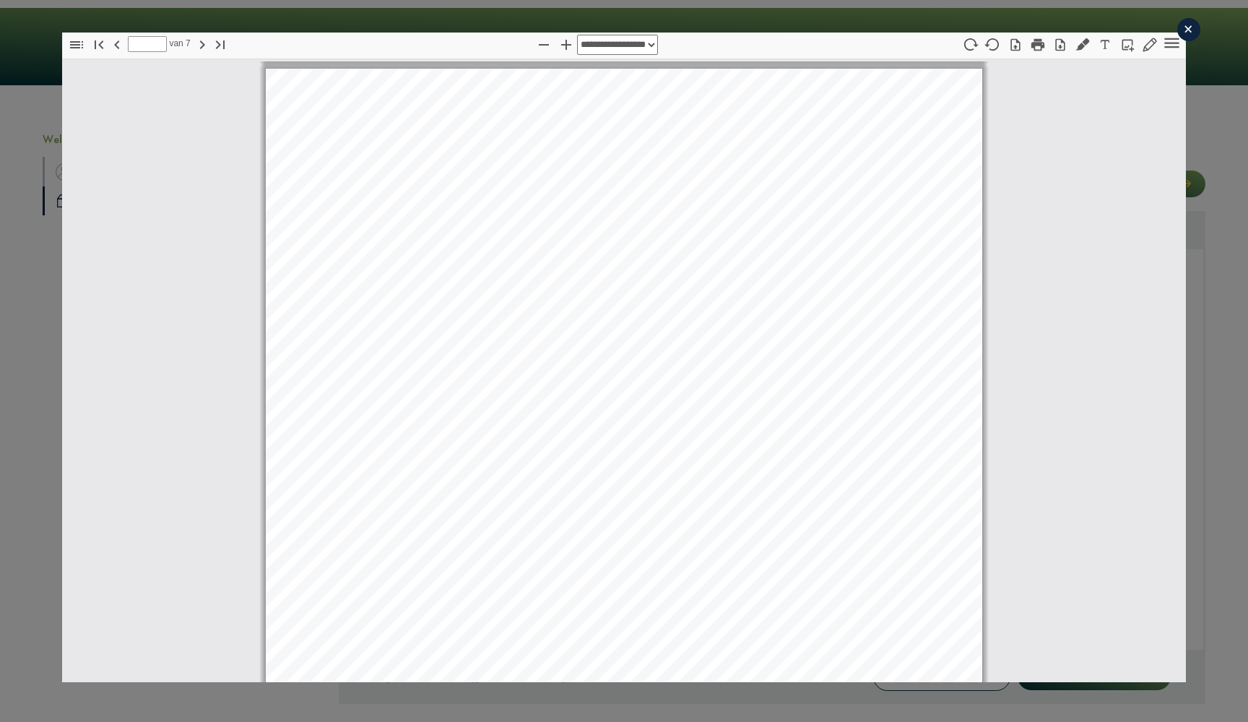
type input "*"
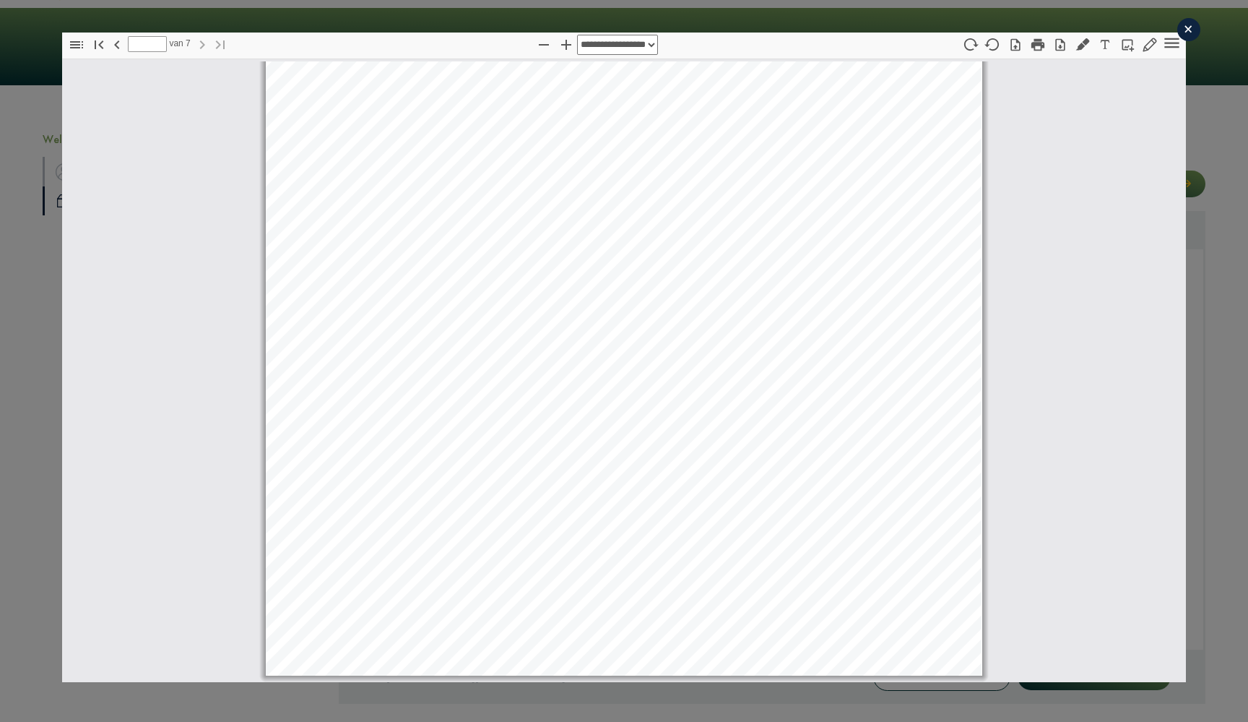
scroll to position [6535, 0]
click at [1192, 18] on div "×" at bounding box center [1188, 29] width 23 height 23
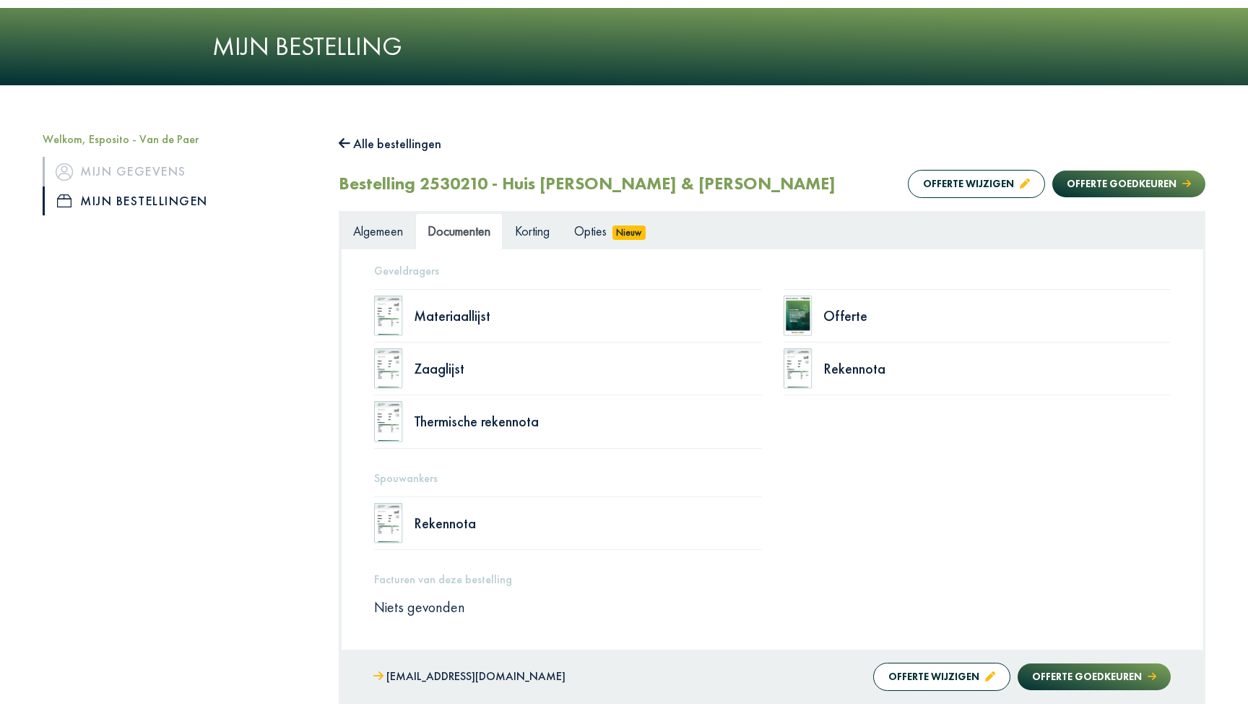
click at [368, 229] on span "Algemeen" at bounding box center [378, 230] width 50 height 17
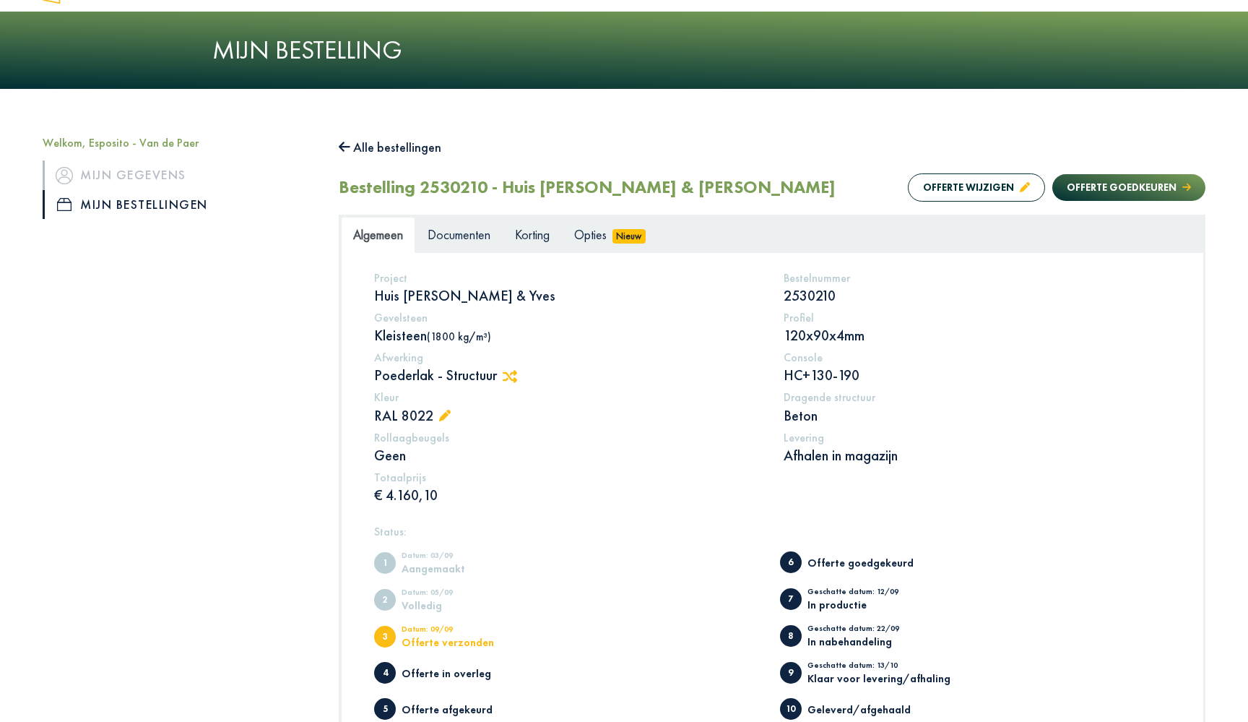
scroll to position [46, 0]
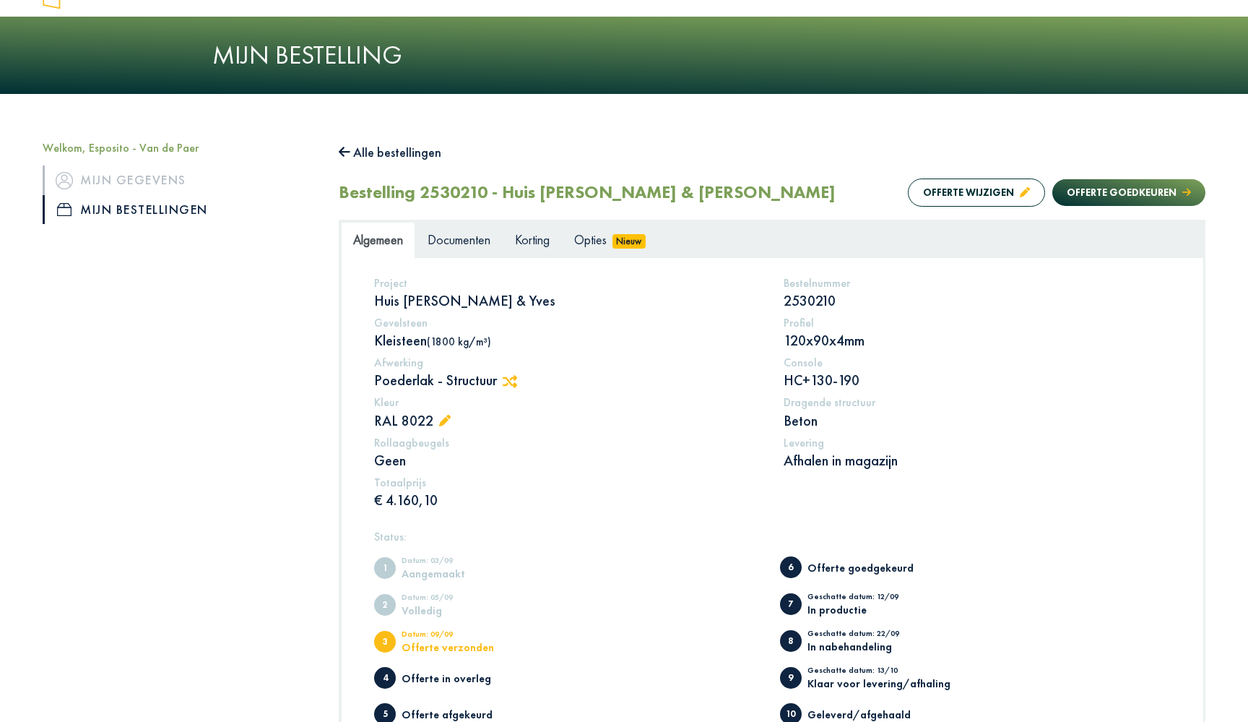
click at [357, 144] on button "Alle bestellingen" at bounding box center [390, 152] width 103 height 23
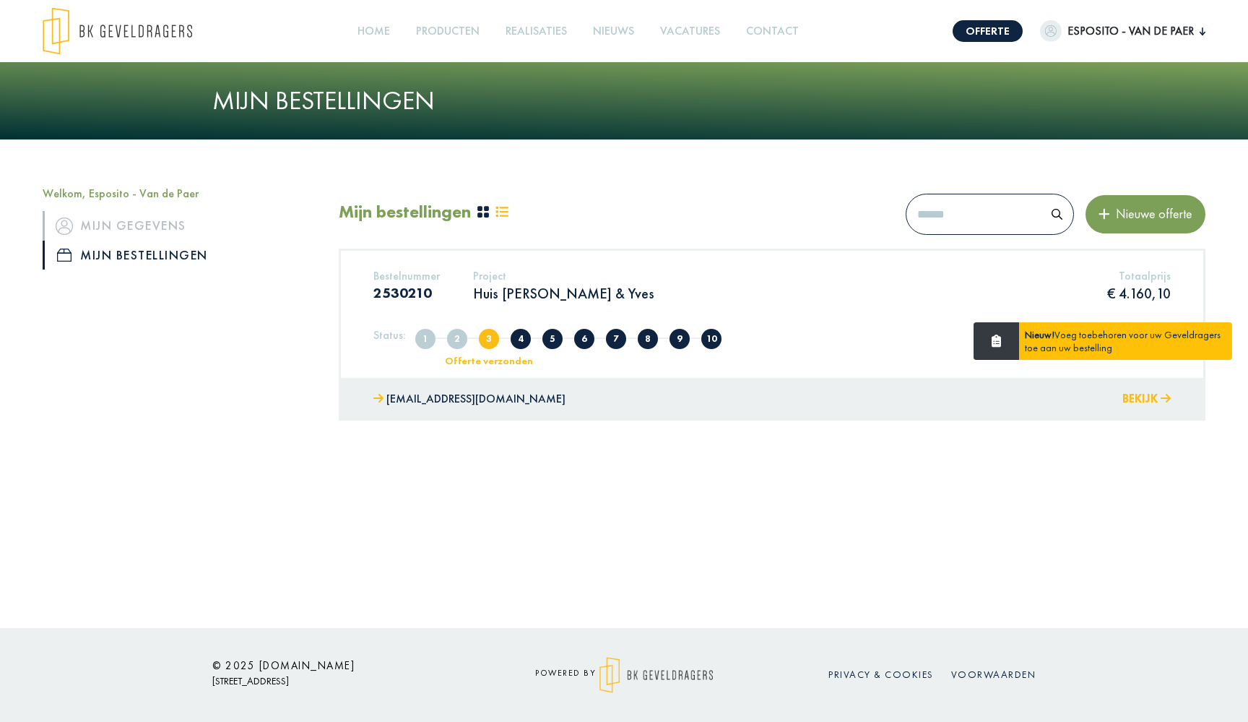
click at [1149, 399] on button "Bekijk" at bounding box center [1147, 399] width 48 height 21
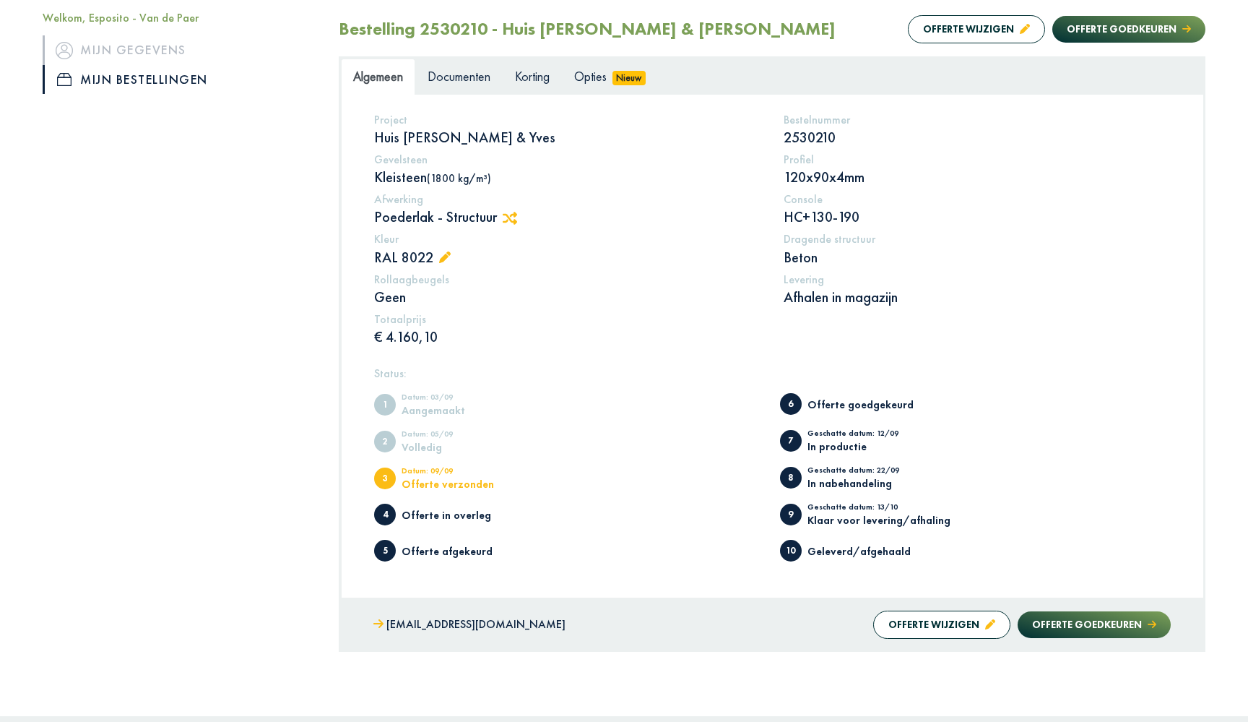
scroll to position [210, 0]
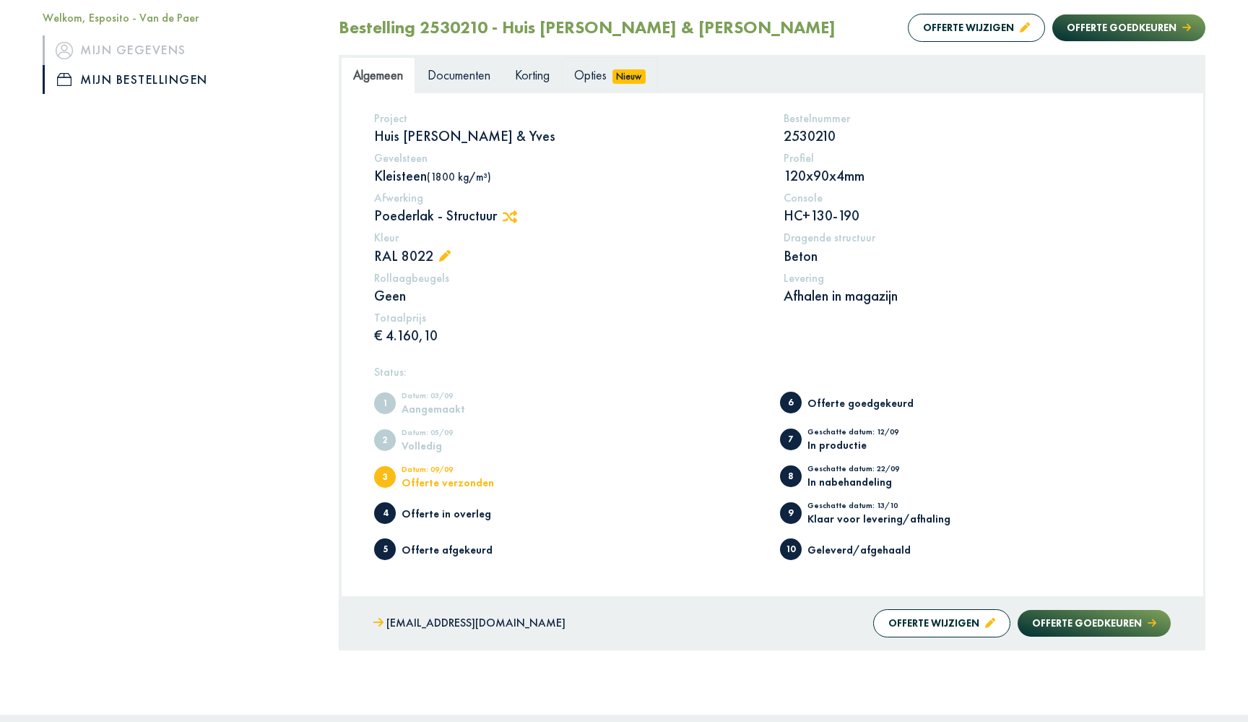
click at [603, 74] on span "Opties" at bounding box center [590, 74] width 33 height 17
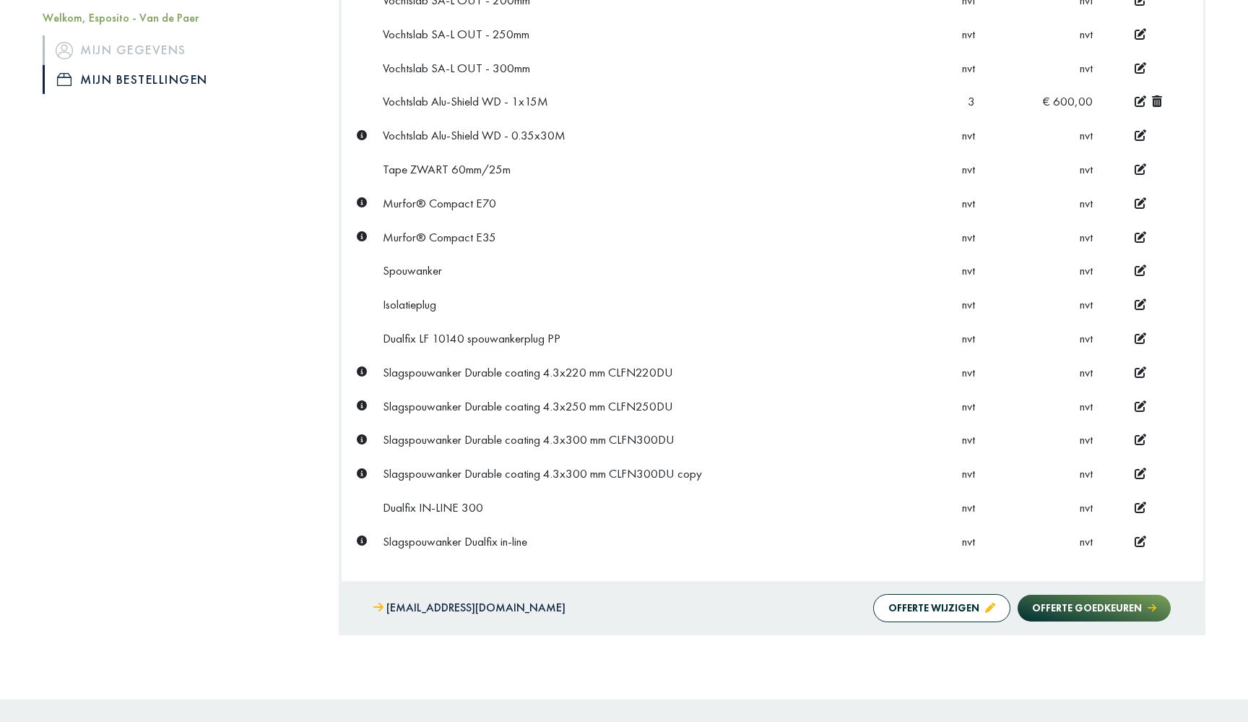
scroll to position [670, 0]
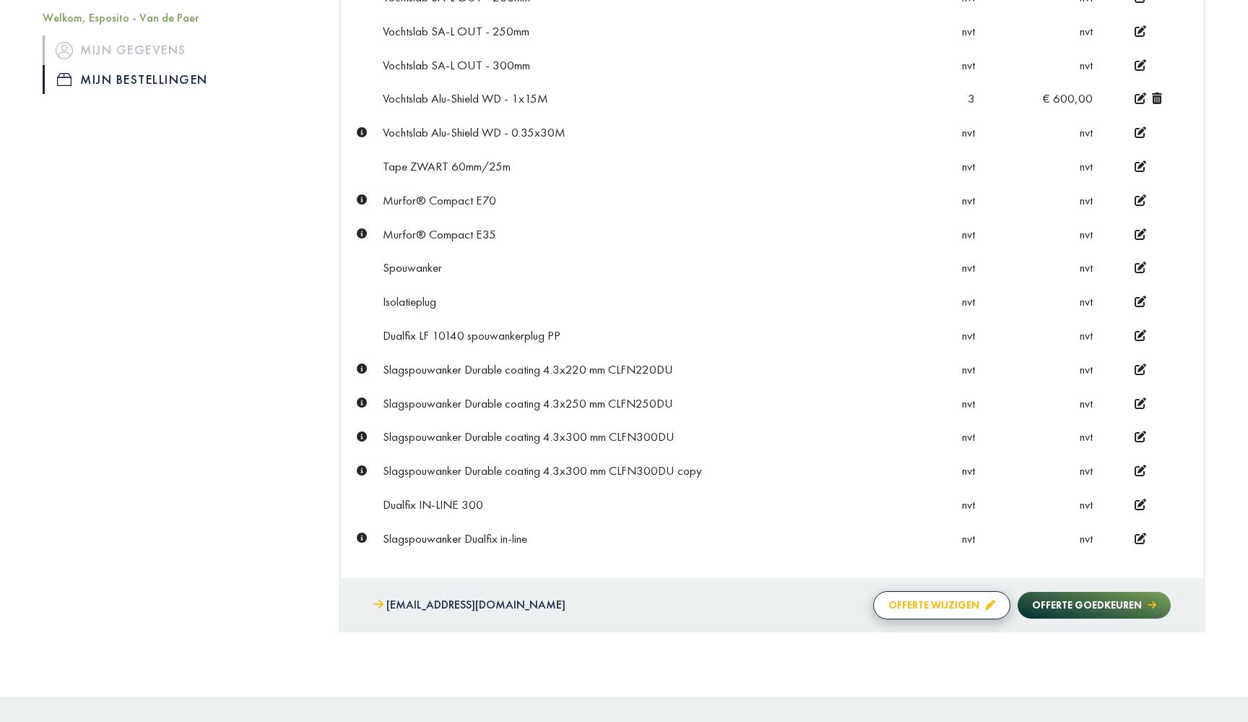
click at [974, 592] on button "Offerte wijzigen" at bounding box center [941, 605] width 137 height 28
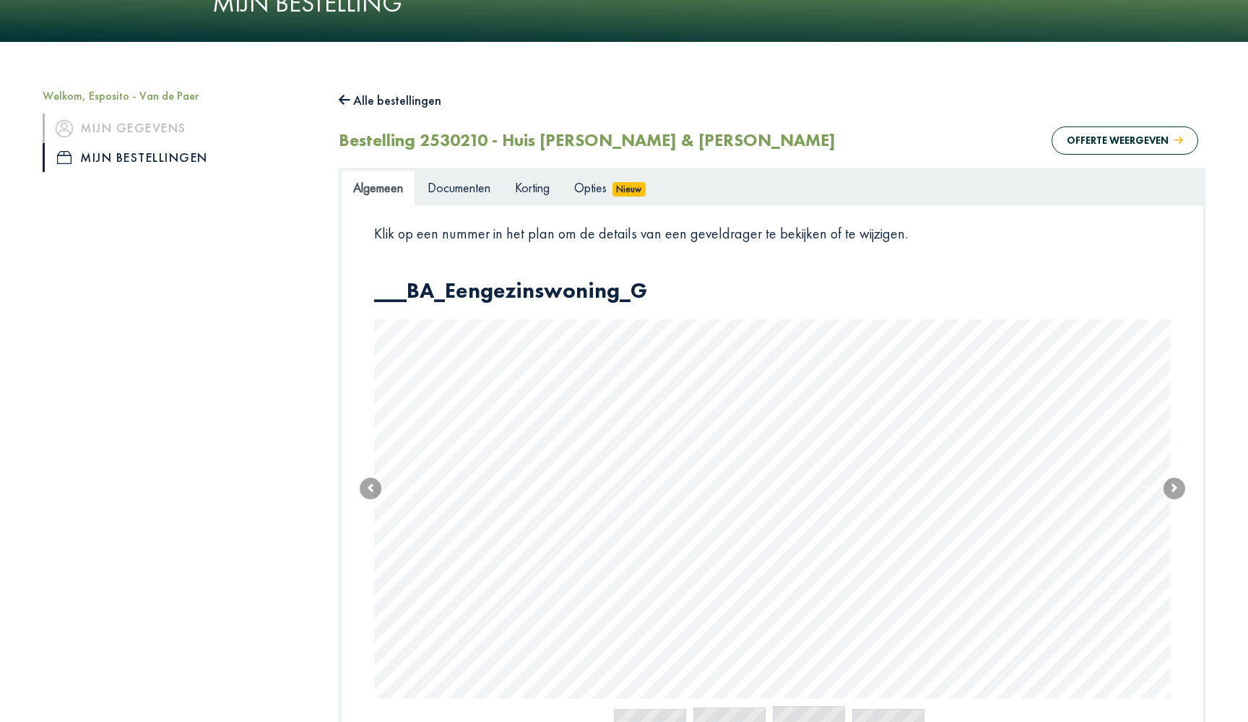
scroll to position [10, 0]
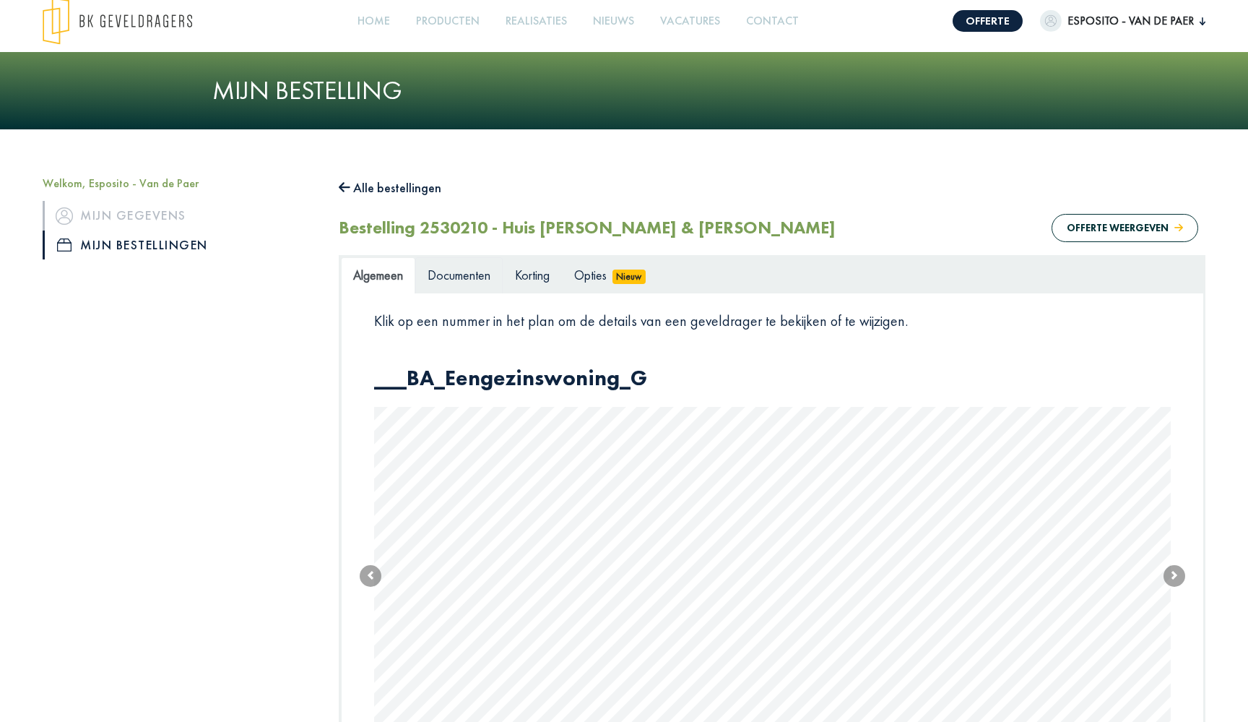
click at [467, 277] on span "Documenten" at bounding box center [459, 275] width 63 height 17
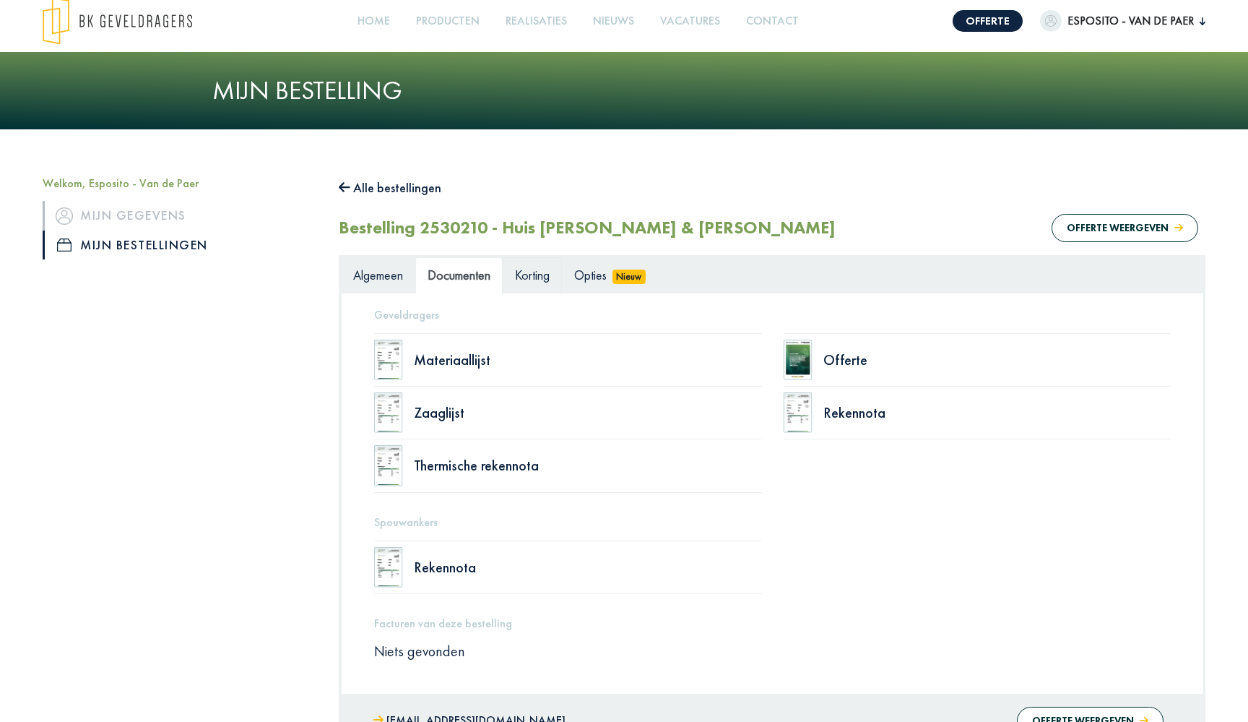
click at [544, 282] on link "Korting" at bounding box center [532, 275] width 59 height 36
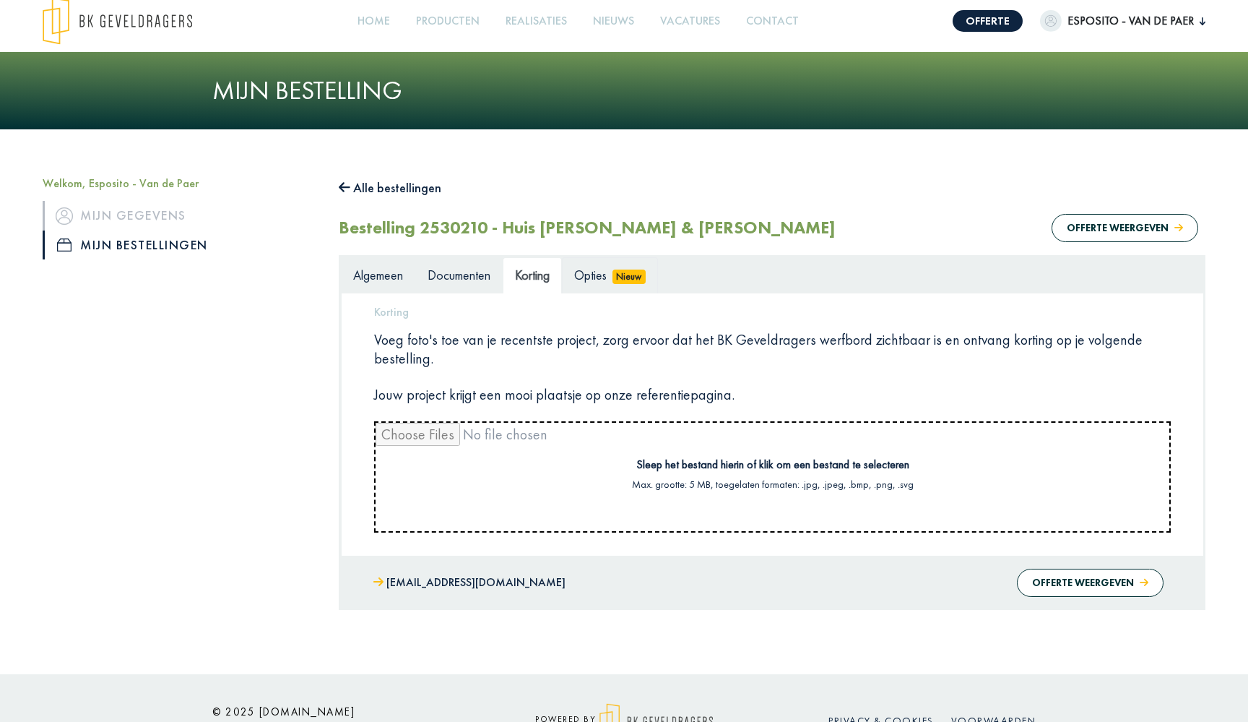
click at [598, 277] on span "Opties" at bounding box center [590, 275] width 33 height 17
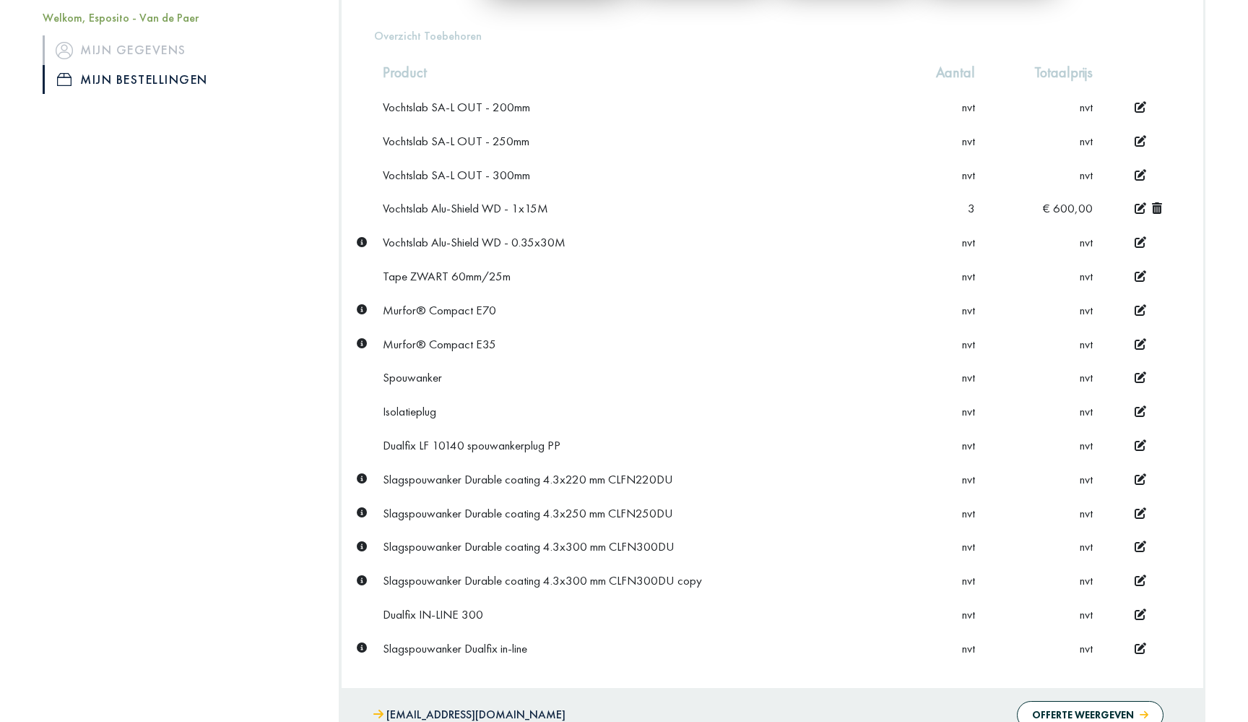
scroll to position [496, 0]
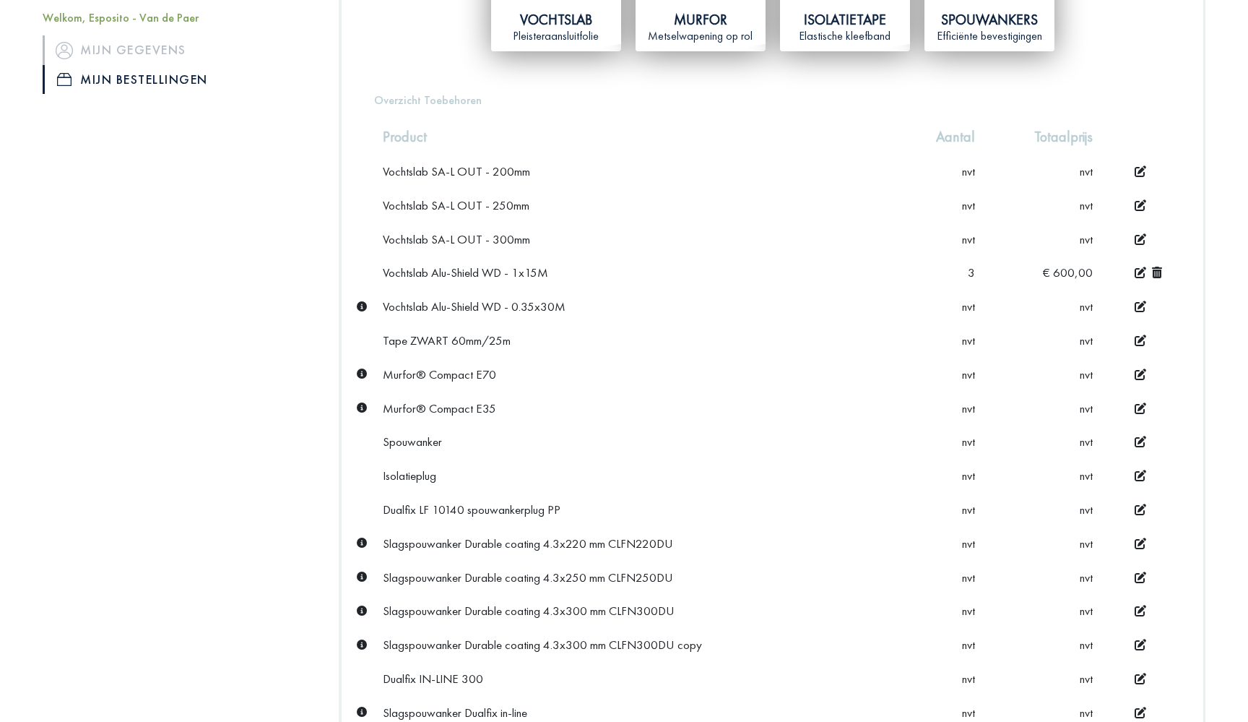
click at [1161, 267] on icon at bounding box center [1157, 273] width 10 height 12
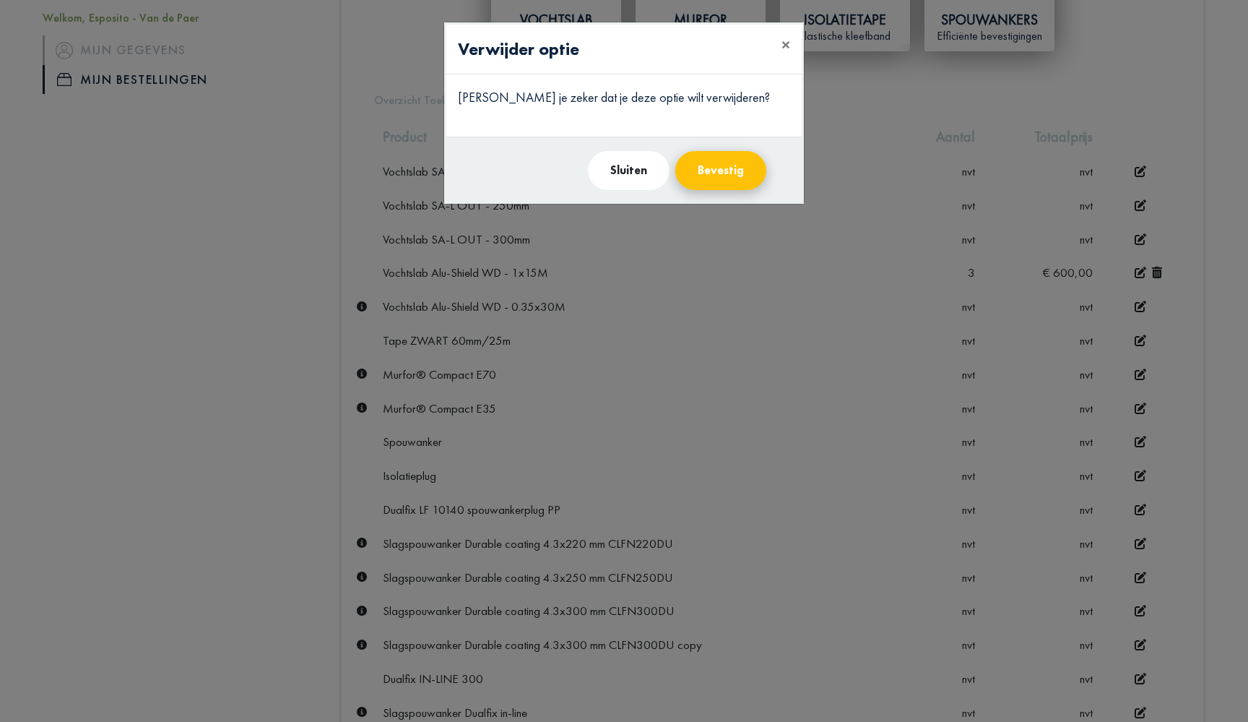
click at [709, 165] on button "Bevestig" at bounding box center [720, 170] width 91 height 39
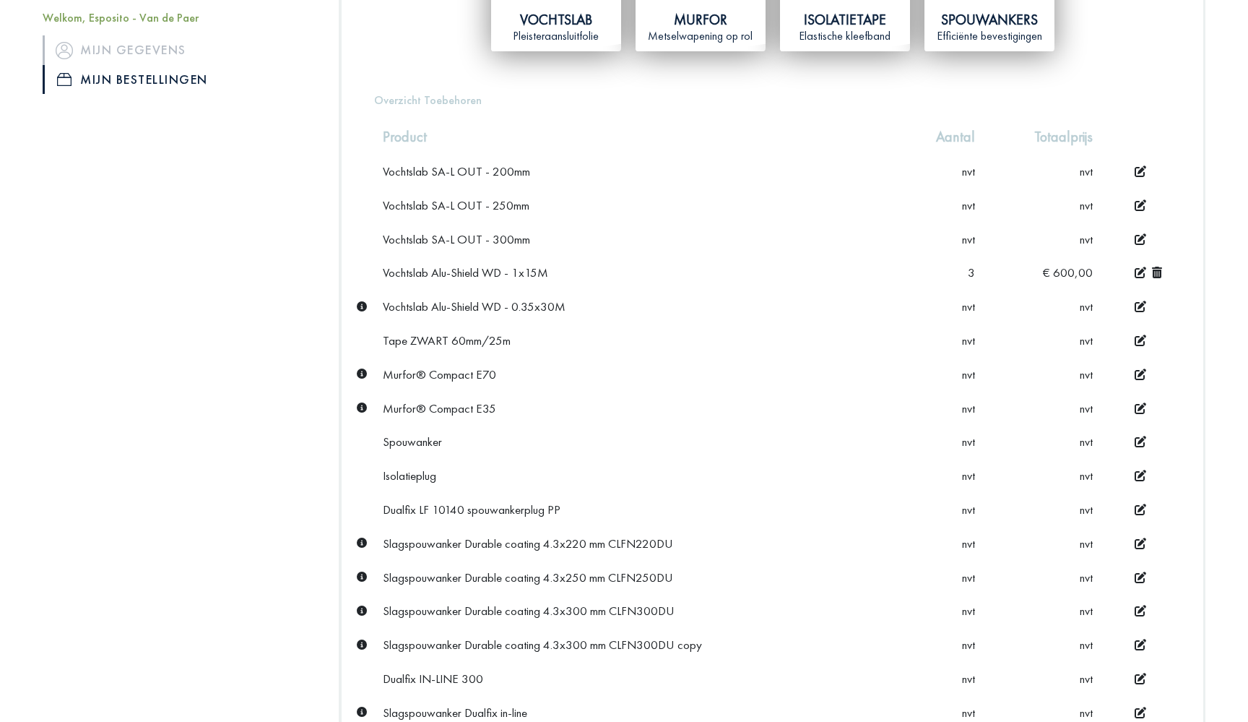
click at [1141, 274] on icon at bounding box center [1141, 273] width 12 height 12
click at [936, 266] on icon at bounding box center [940, 272] width 11 height 12
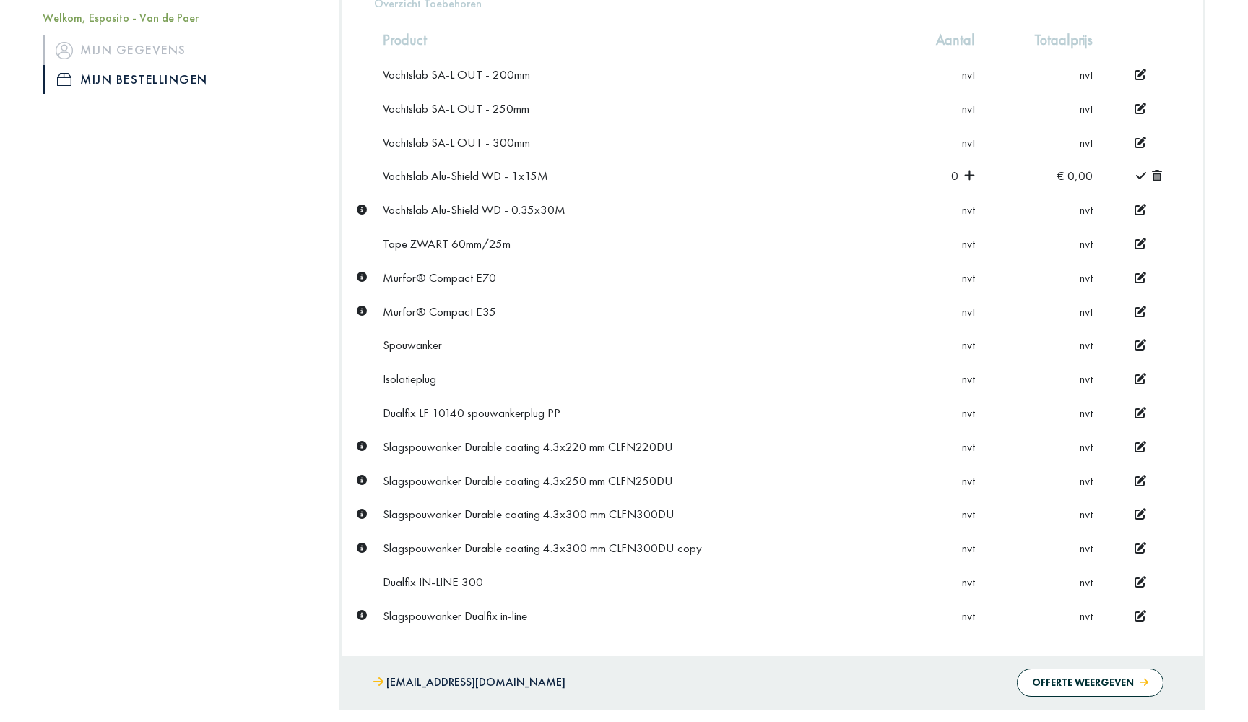
scroll to position [603, 0]
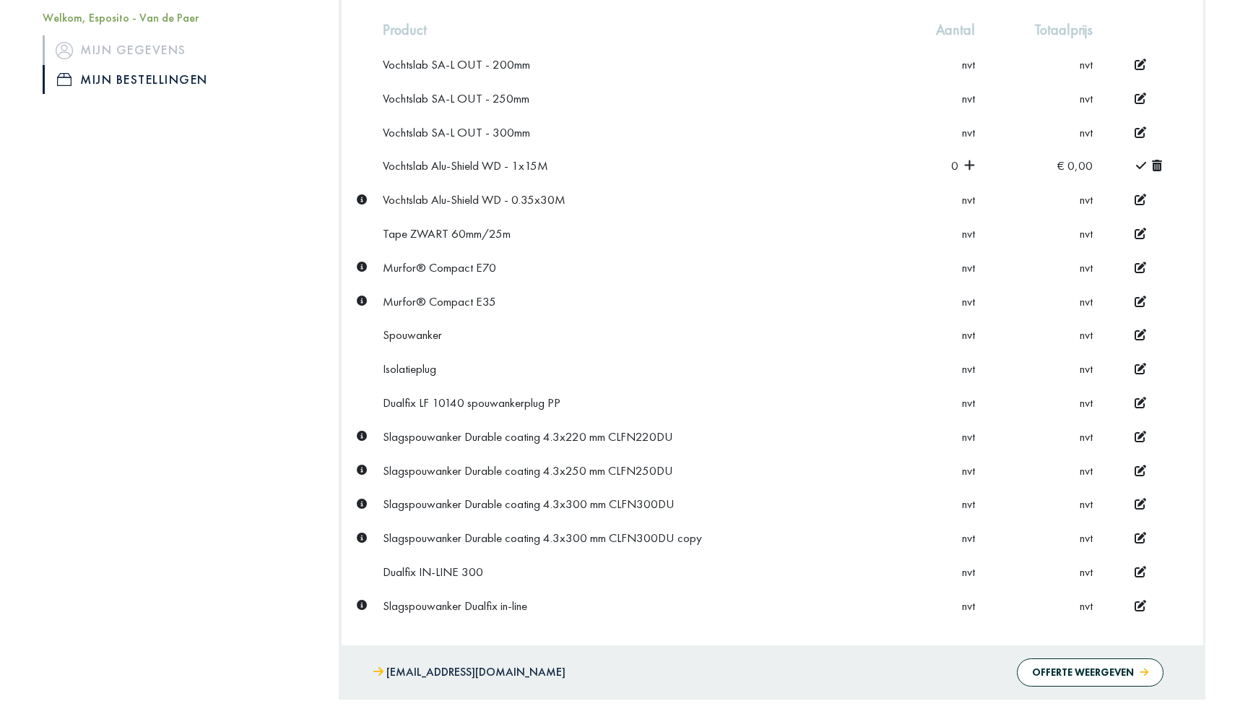
click at [1142, 163] on icon at bounding box center [1141, 165] width 10 height 7
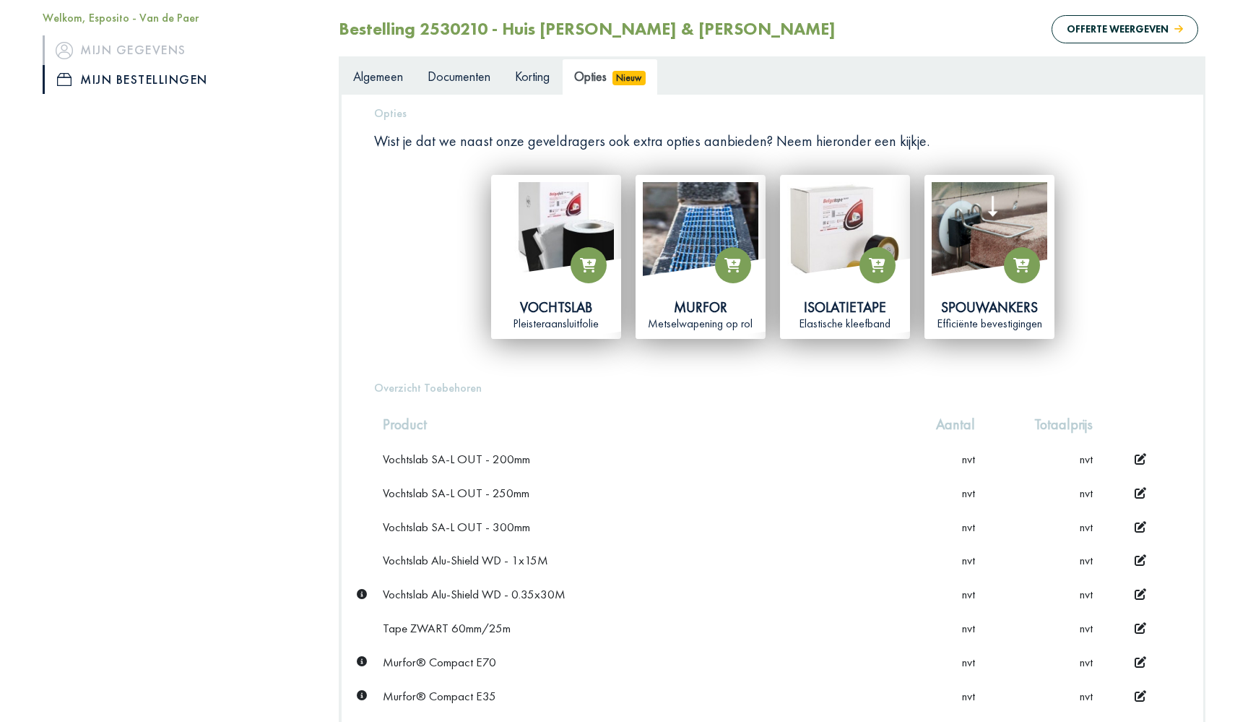
scroll to position [550, 0]
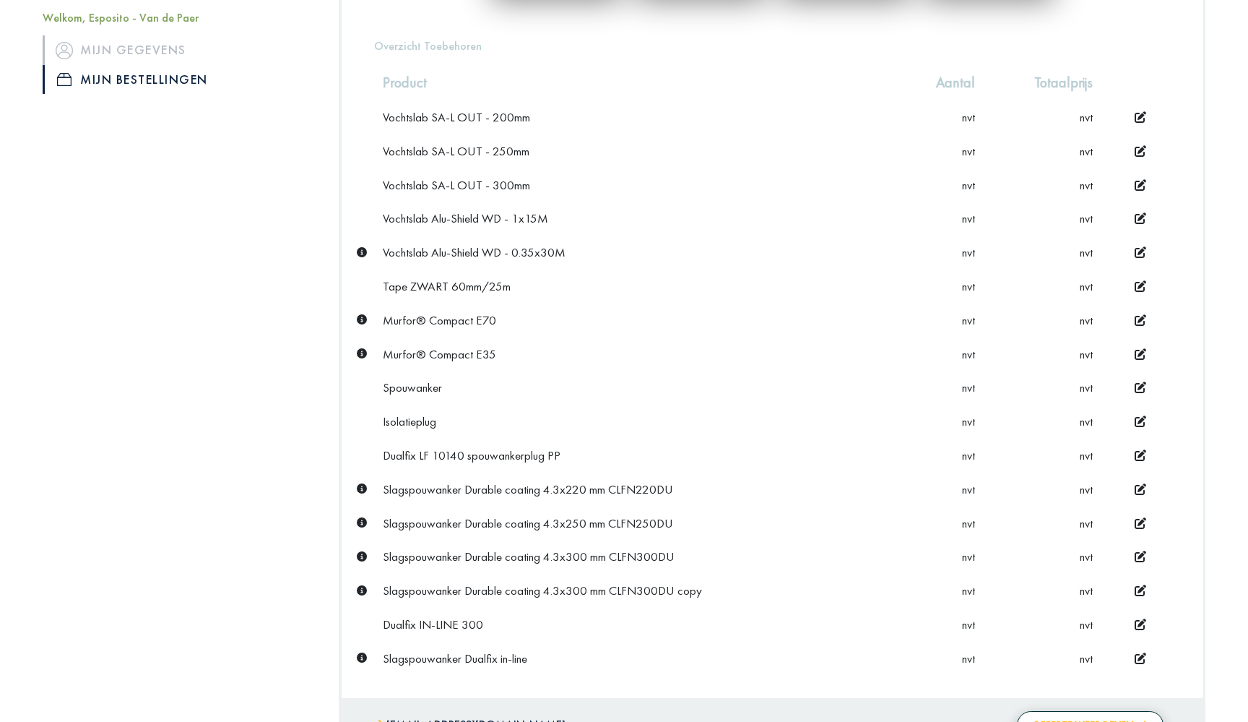
click at [1082, 711] on button "Offerte weergeven" at bounding box center [1090, 725] width 147 height 28
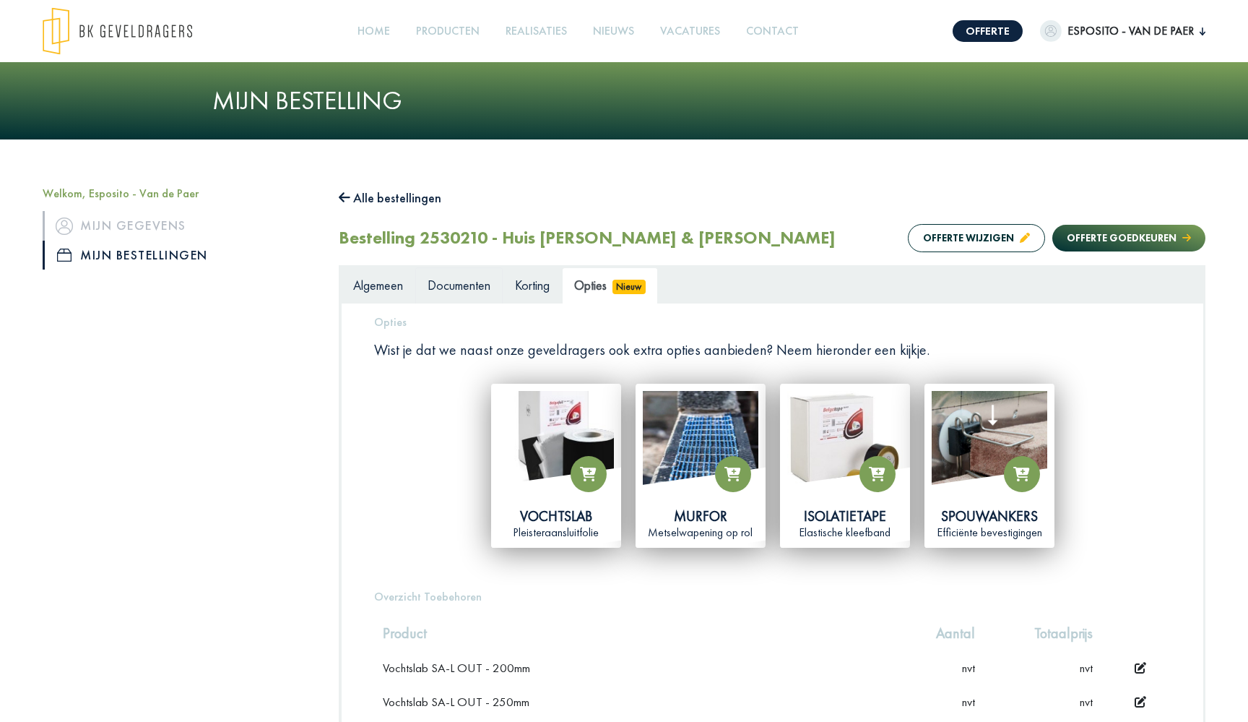
scroll to position [0, 0]
click at [420, 282] on link "Documenten" at bounding box center [458, 285] width 87 height 36
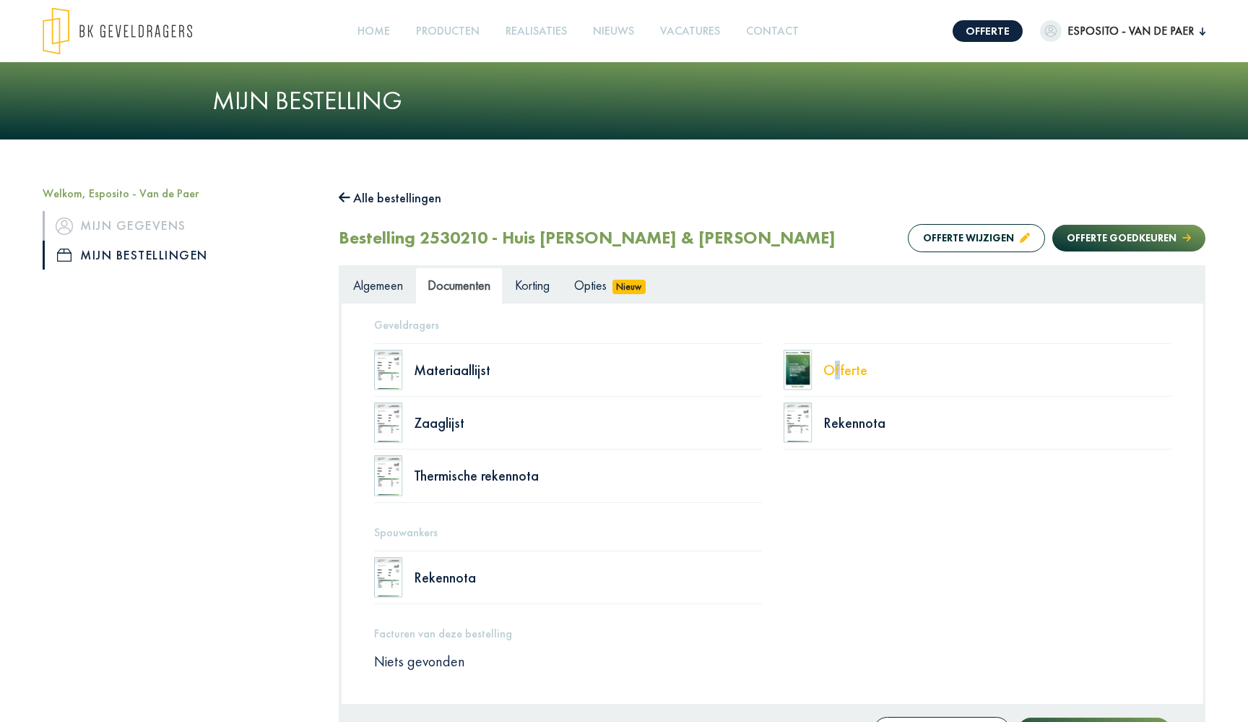
click at [829, 363] on div "Offerte" at bounding box center [998, 370] width 348 height 14
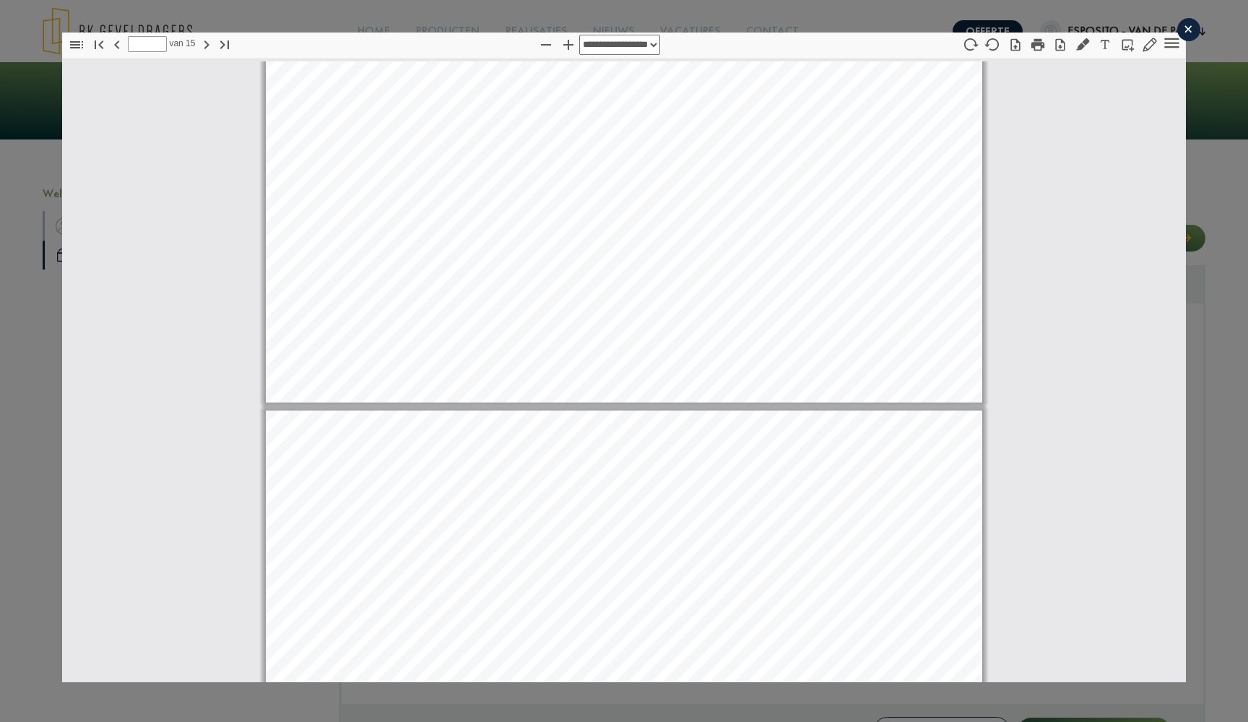
type input "*"
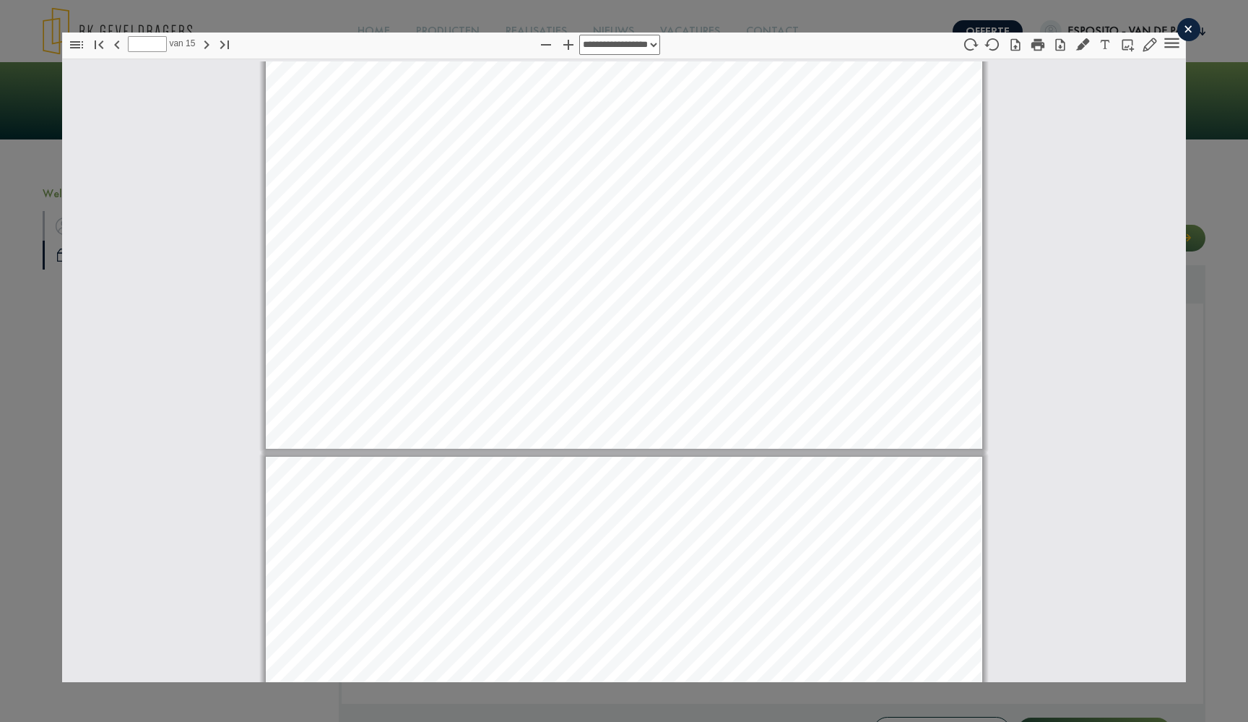
scroll to position [5744, 0]
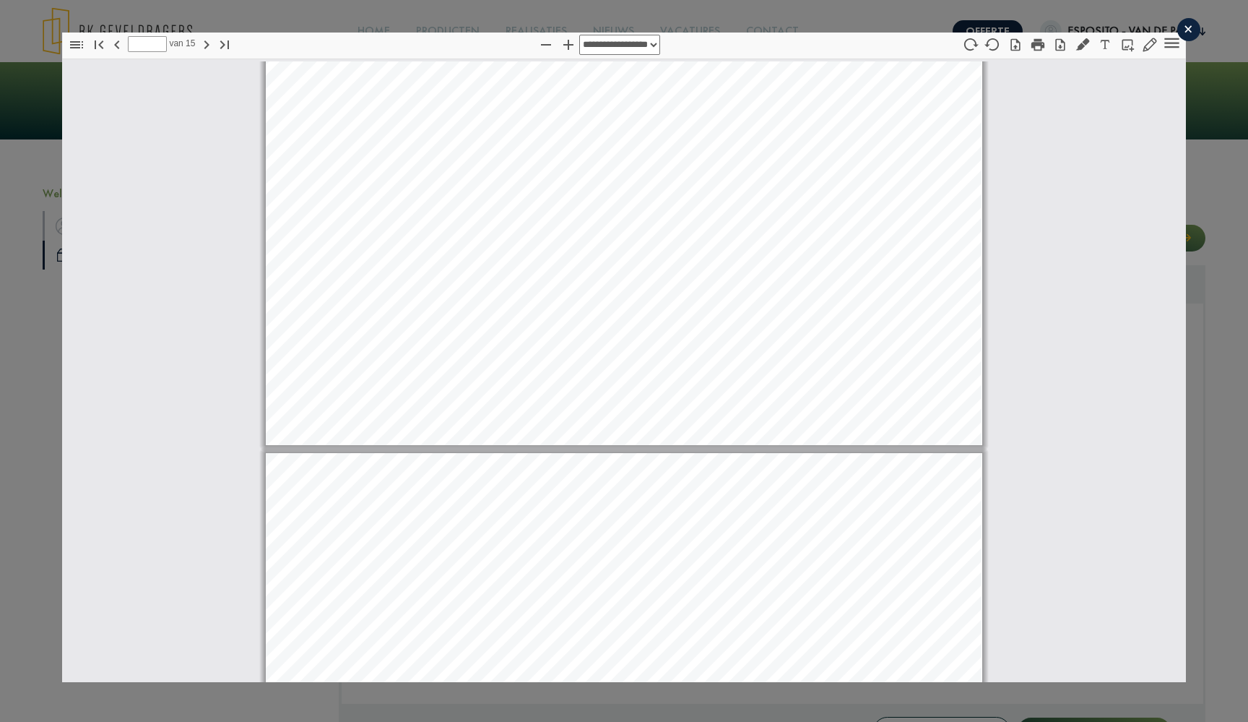
click at [1188, 22] on div "×" at bounding box center [1188, 29] width 23 height 23
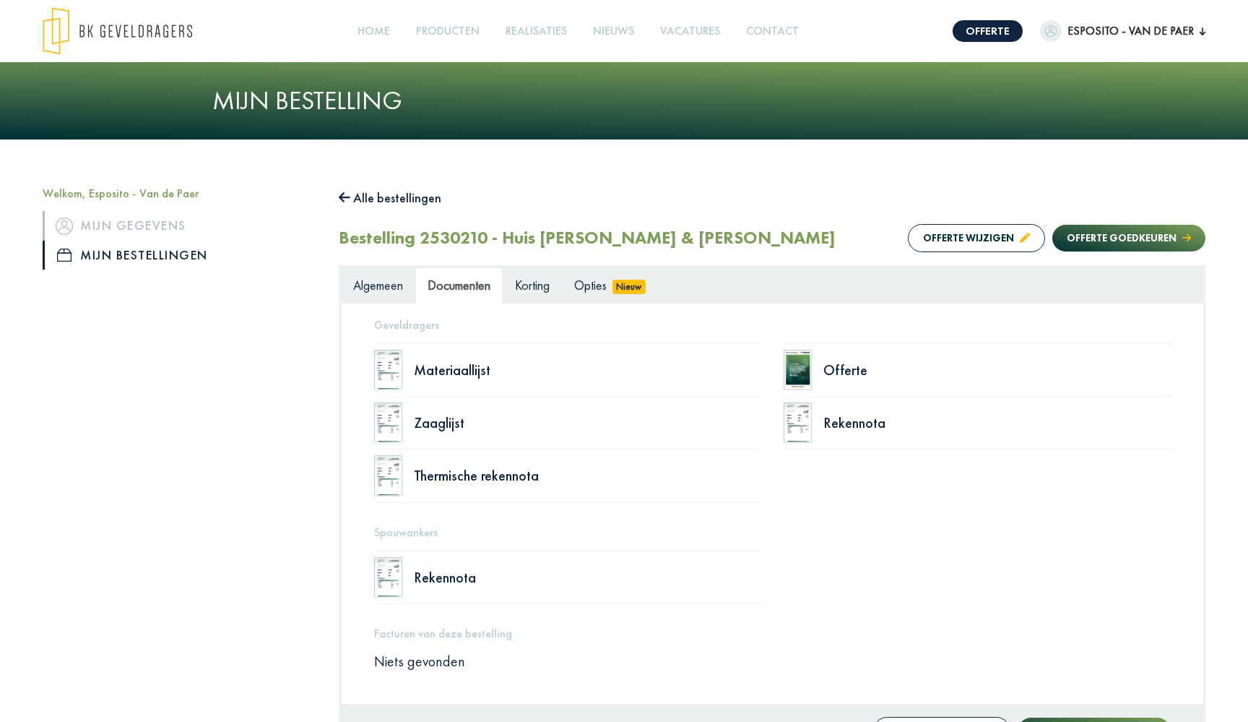
click at [547, 287] on span "Korting" at bounding box center [532, 285] width 35 height 17
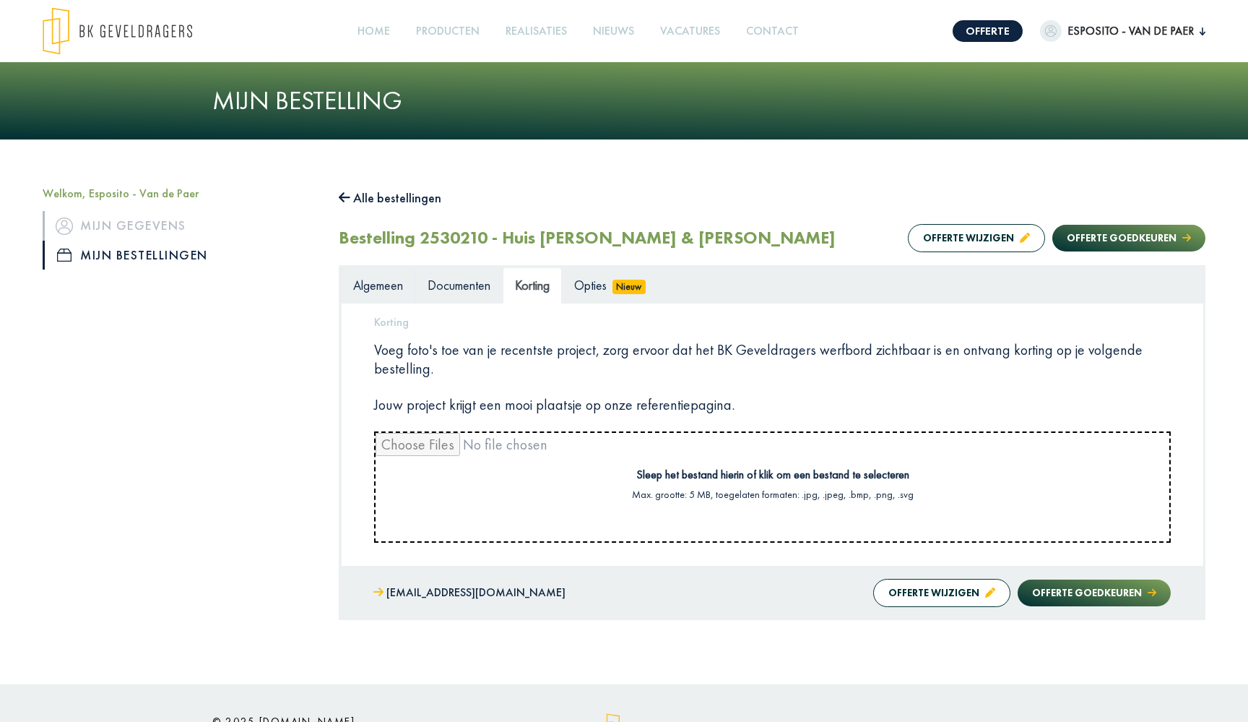
click at [395, 289] on span "Algemeen" at bounding box center [378, 285] width 50 height 17
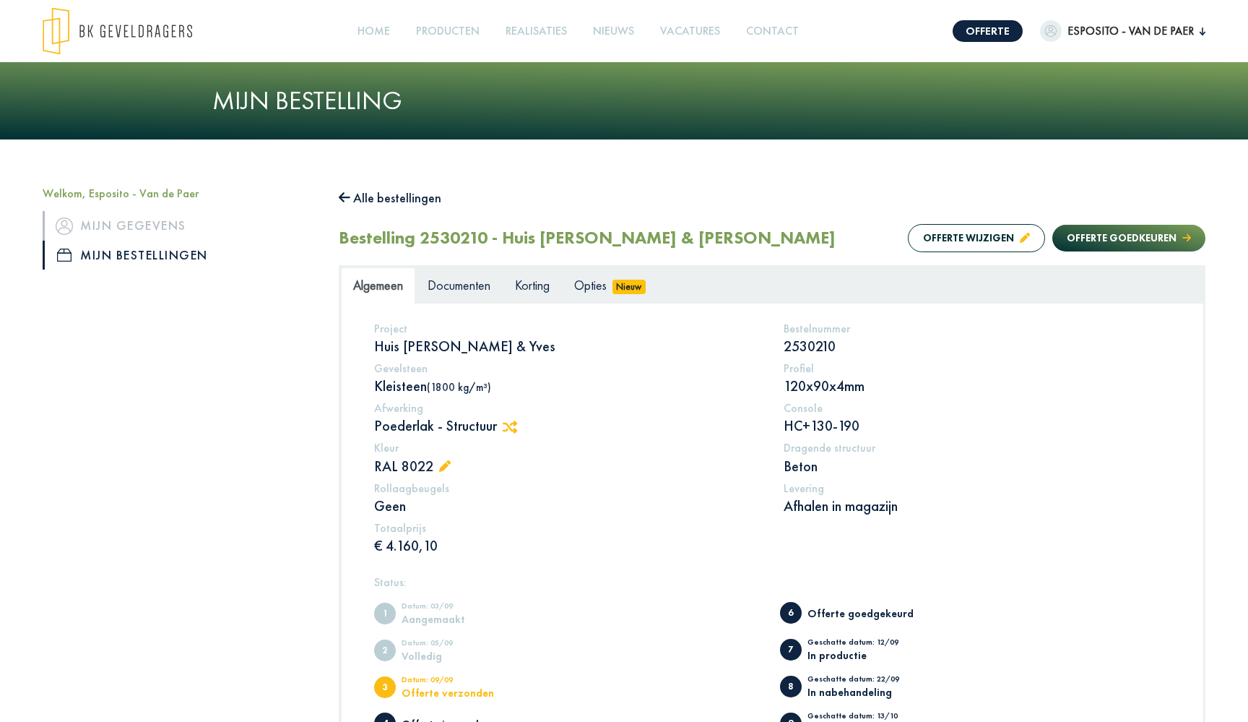
scroll to position [0, 0]
click at [366, 199] on button "Alle bestellingen" at bounding box center [390, 197] width 103 height 23
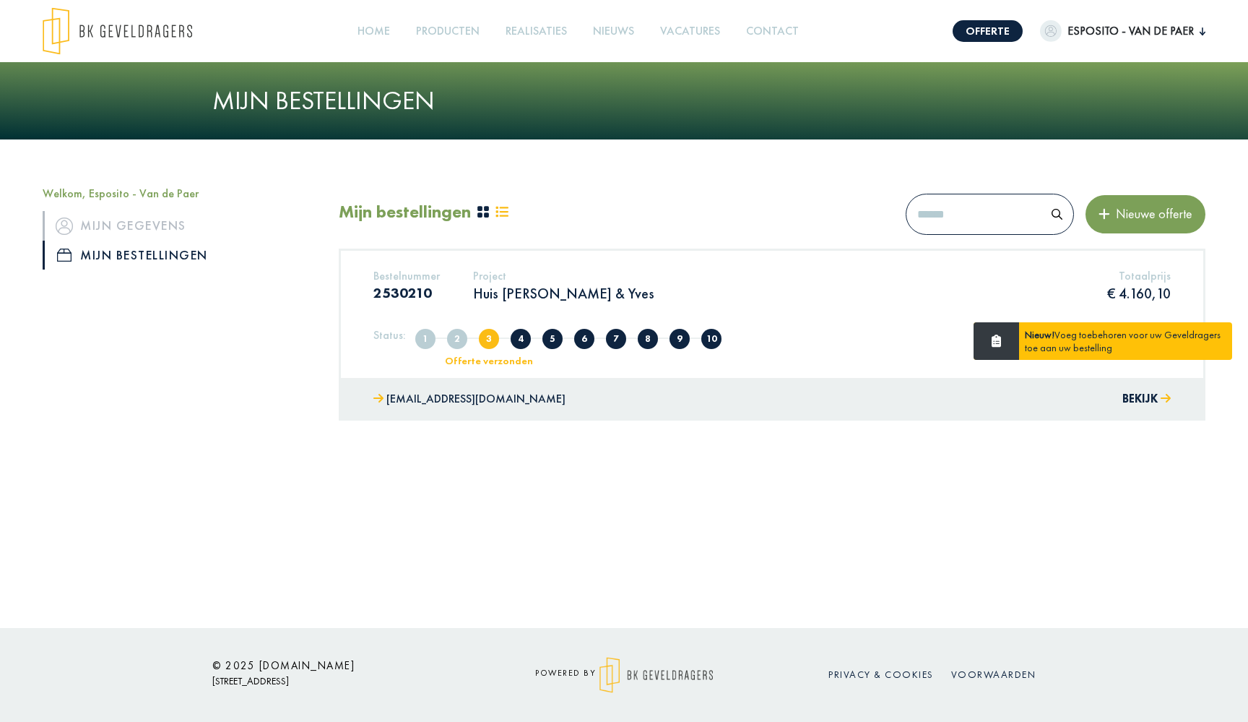
click at [464, 359] on div "Offerte verzonden" at bounding box center [489, 360] width 119 height 10
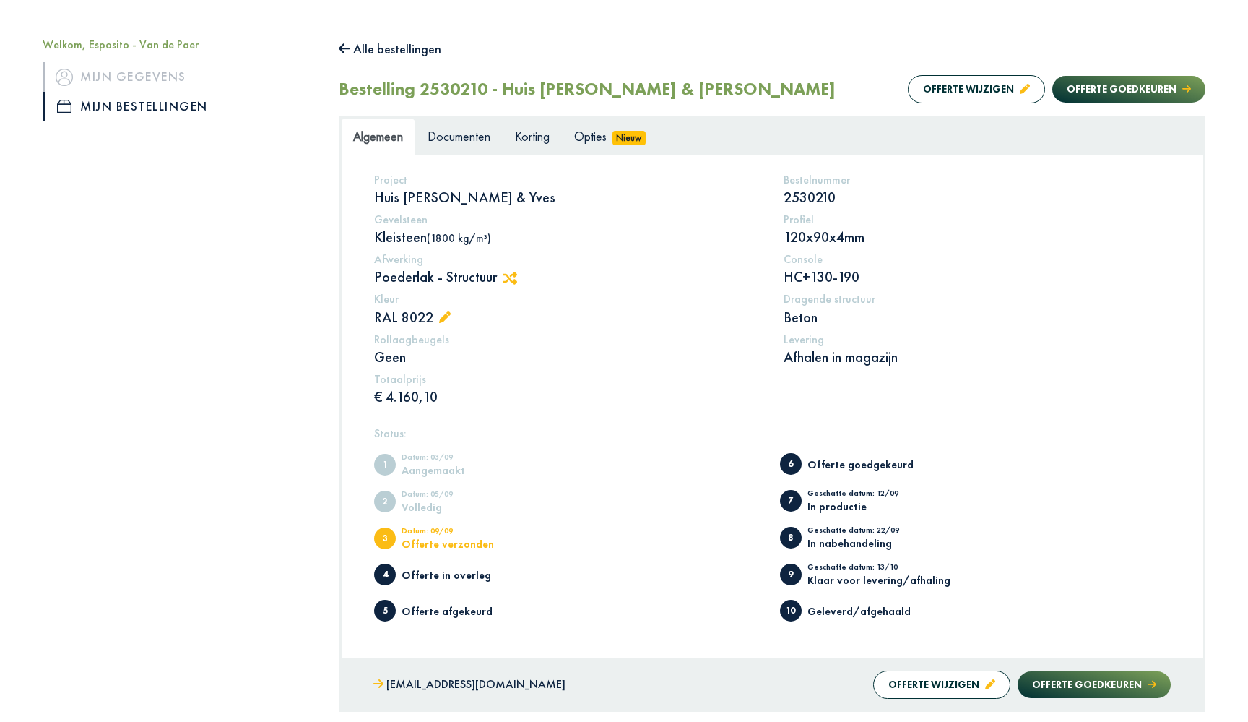
scroll to position [146, 0]
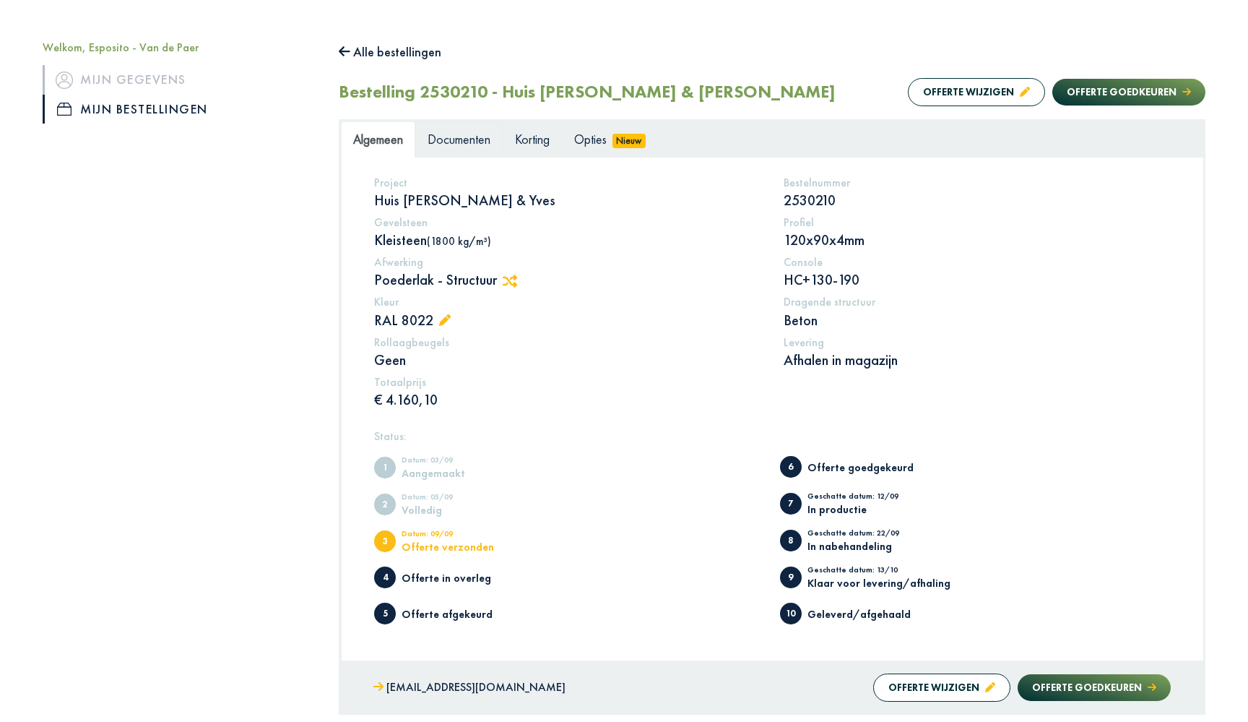
click at [485, 142] on span "Documenten" at bounding box center [459, 139] width 63 height 17
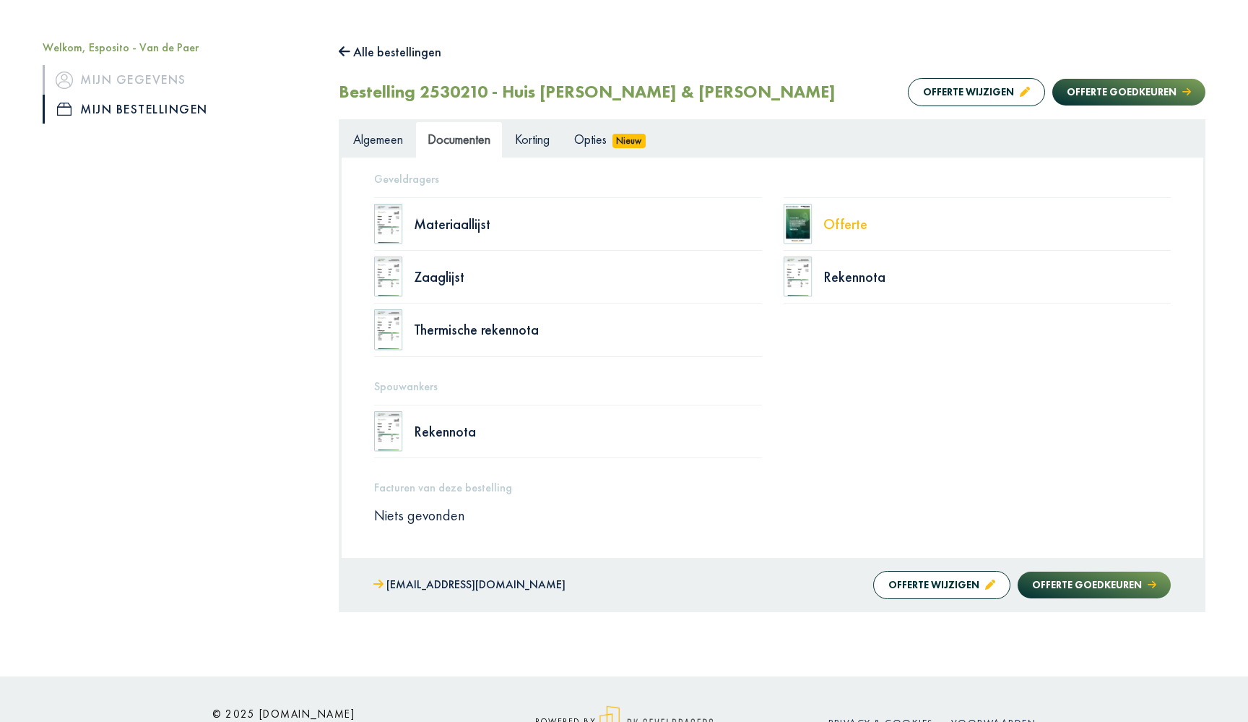
click at [847, 222] on div "Offerte" at bounding box center [998, 224] width 348 height 14
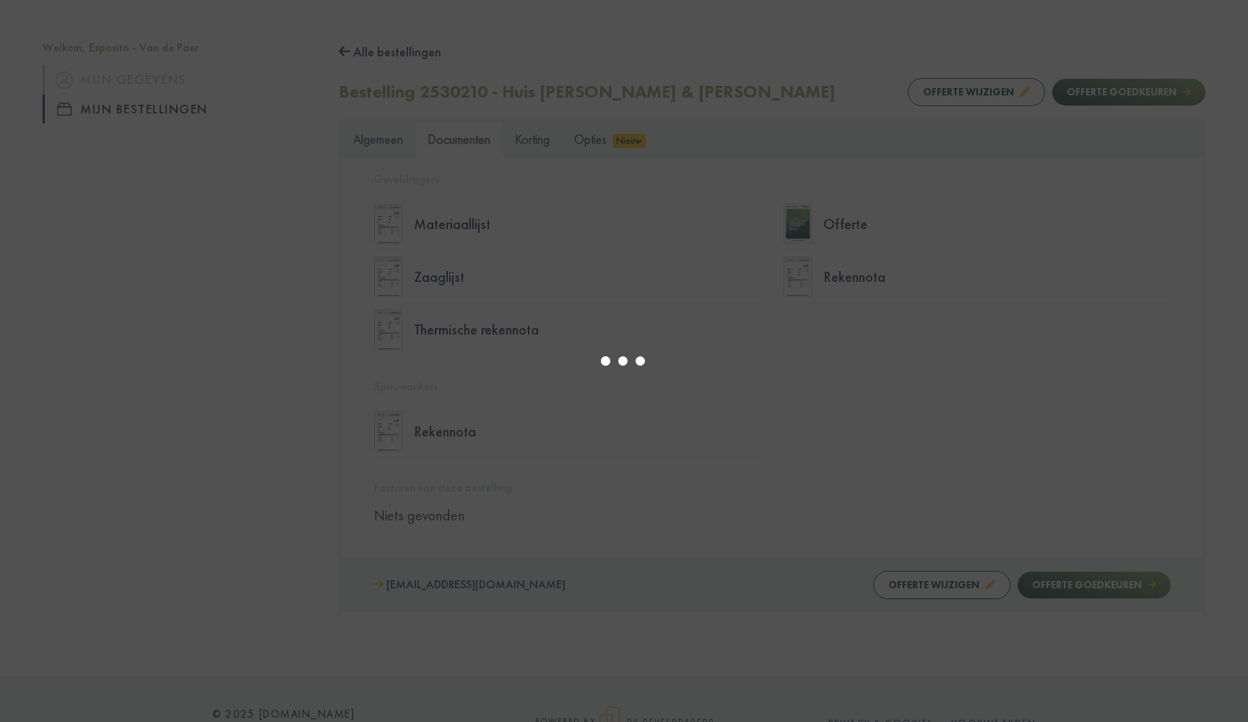
select select "******"
type input "*"
select select "****"
type input "*"
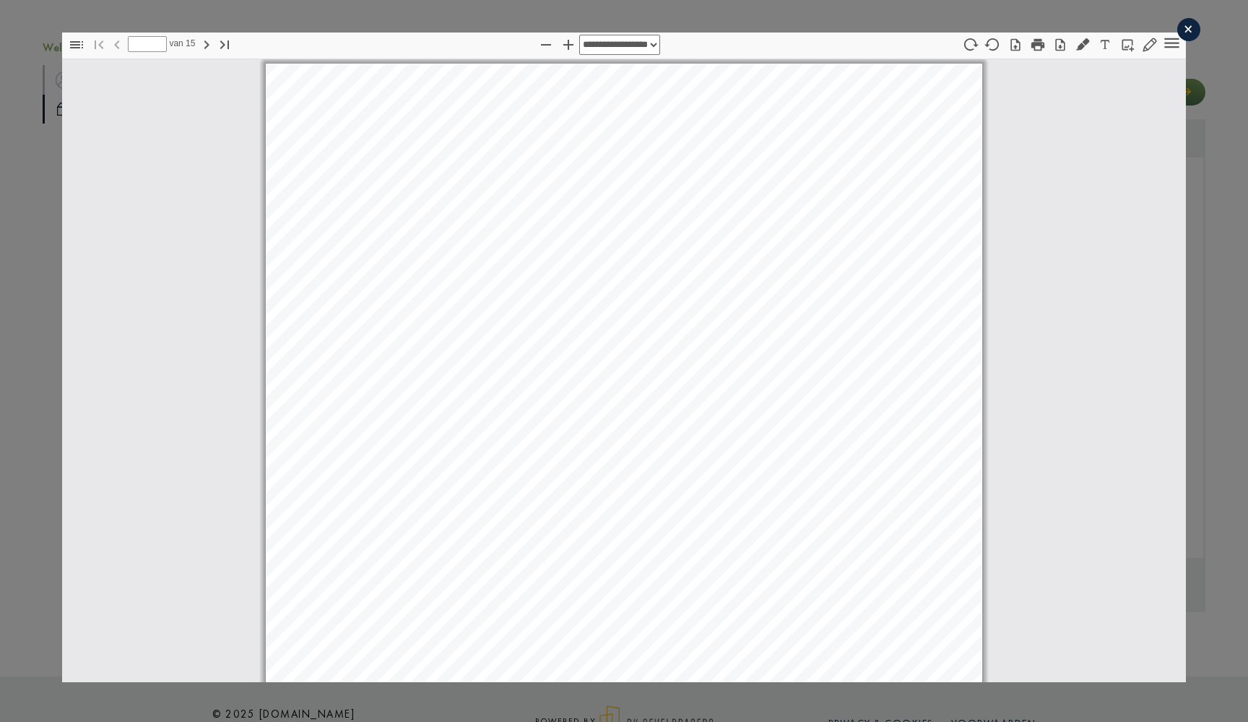
select select "****"
click at [1058, 47] on icon "button" at bounding box center [1060, 45] width 14 height 14
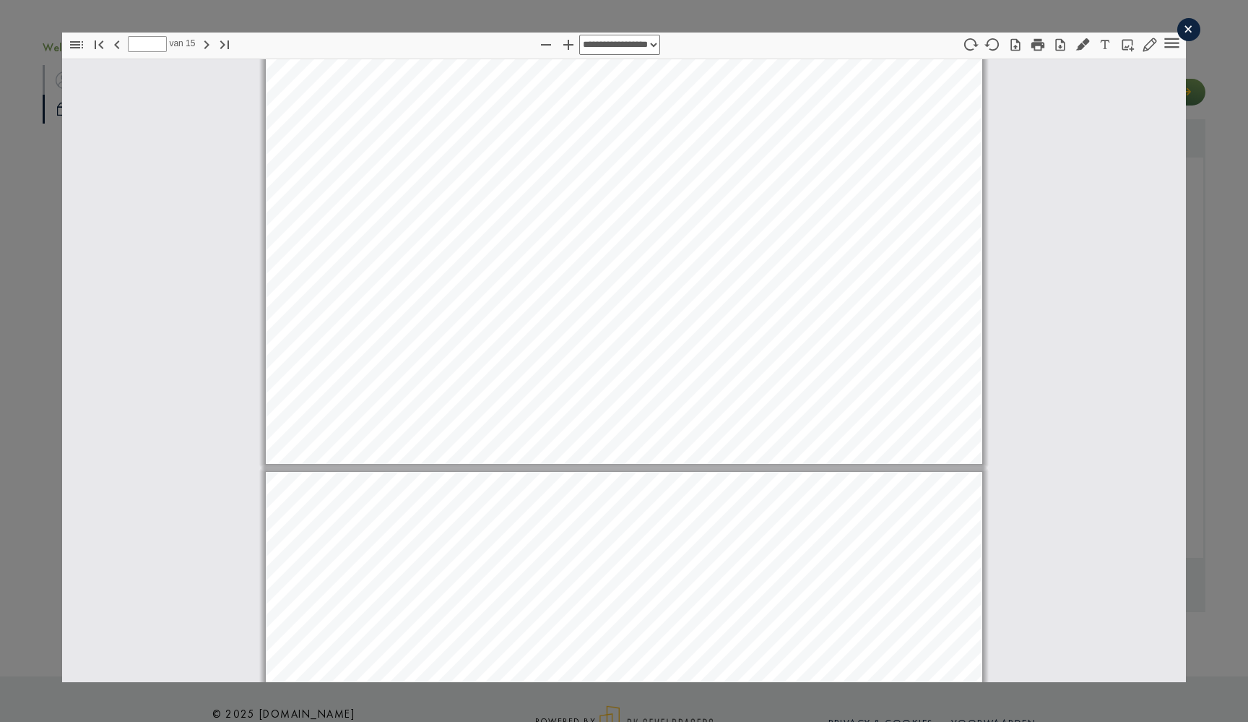
scroll to position [12893, 0]
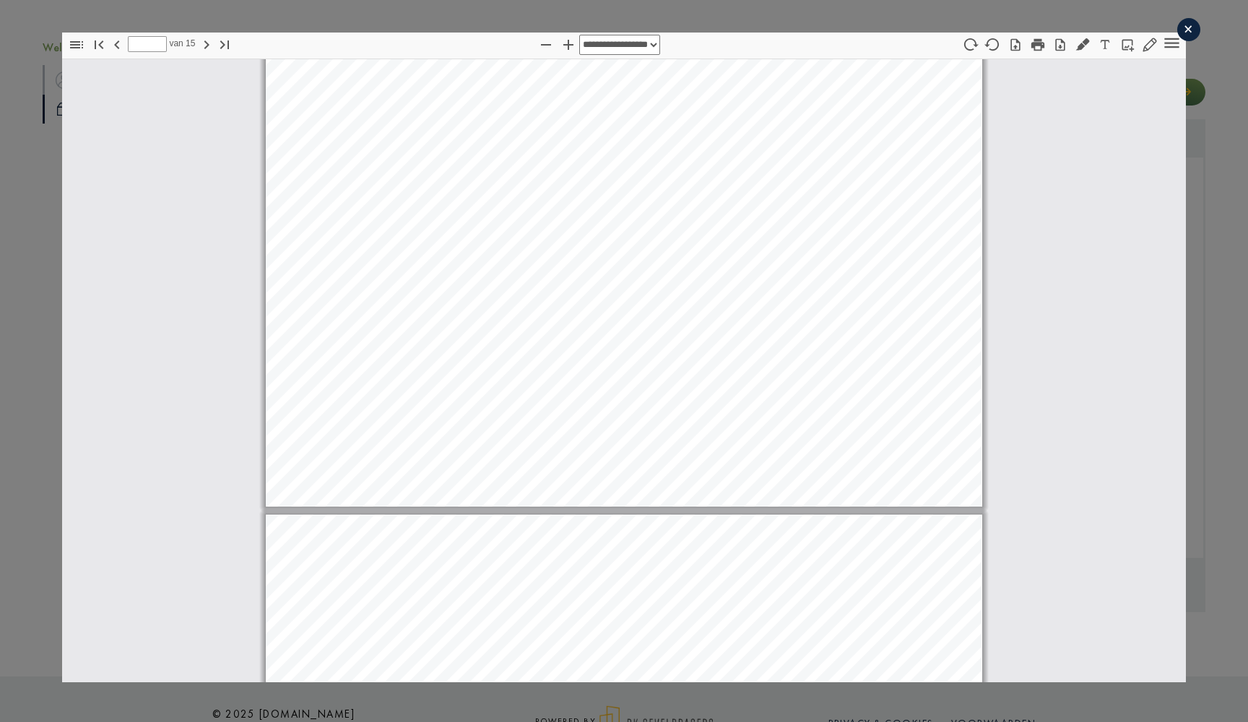
type input "**"
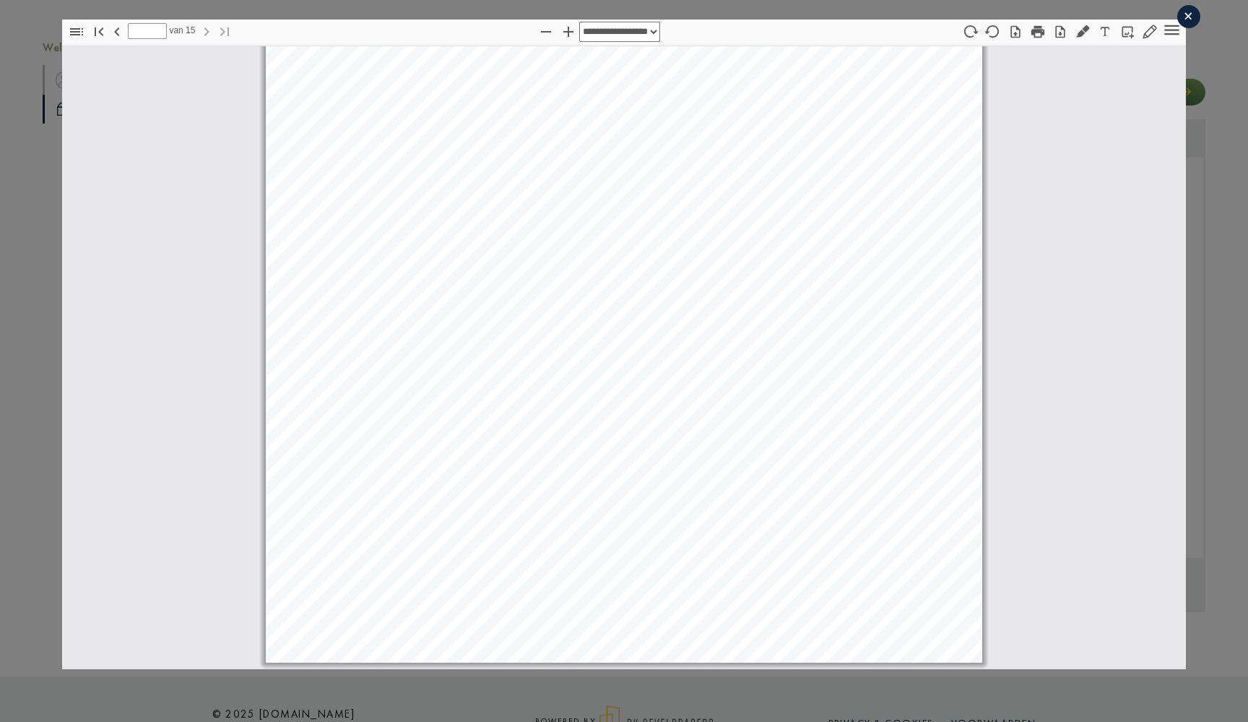
scroll to position [13, 0]
click at [43, 55] on div "**********" at bounding box center [624, 344] width 1248 height 714
